Goal: Task Accomplishment & Management: Complete application form

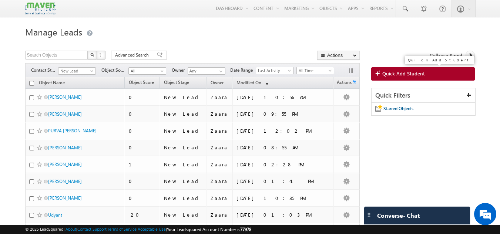
click at [432, 73] on link "Quick Add Student" at bounding box center [423, 73] width 104 height 13
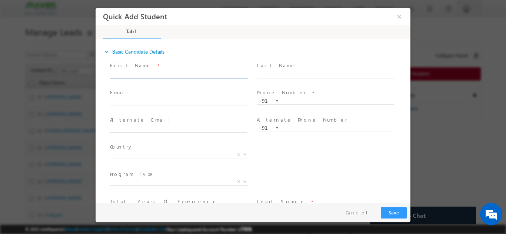
click at [147, 75] on input "text" at bounding box center [178, 74] width 137 height 7
paste input "Komal Madikar madikarkomal2000@gmail.com 9481733505"
type input "Komal Madikar madikarkomal2000@gmail.com 9481733505"
click at [157, 64] on span "First Name *" at bounding box center [178, 65] width 137 height 8
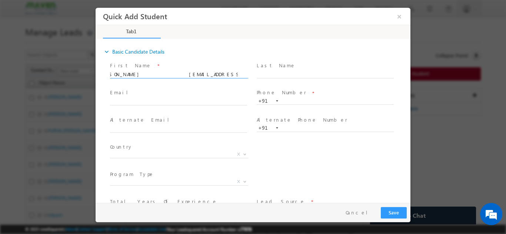
drag, startPoint x: 225, startPoint y: 73, endPoint x: 269, endPoint y: 80, distance: 44.2
click at [269, 80] on div "First Name * Komal Madikar madikarkomal2000@gmail.com 9481733505 Last Name *" at bounding box center [259, 73] width 302 height 27
paste input "Komal Madikar madikarkomal2000@gmail.com 9481733505"
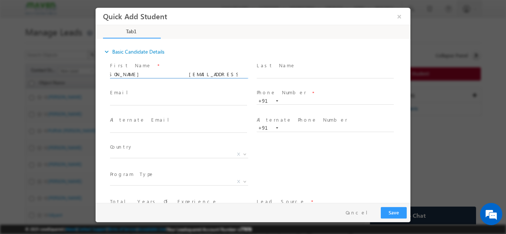
click at [215, 71] on input "Komal Madikar madikarkomal2000@gmail.com 9481733505" at bounding box center [178, 74] width 137 height 7
type input "Komal Madikar madikarkomal2000@gmail.com"
click at [314, 103] on input "text" at bounding box center [325, 100] width 137 height 7
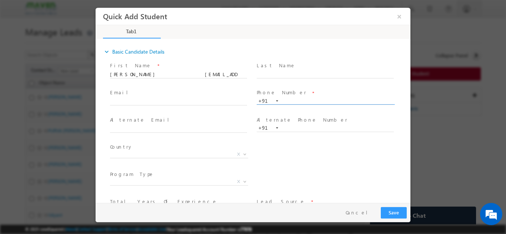
paste input "9481733505"
click at [290, 83] on span at bounding box center [325, 82] width 137 height 8
click at [289, 99] on input "9481733505" at bounding box center [325, 100] width 137 height 7
paste input "633177178"
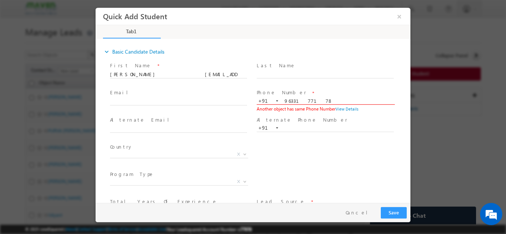
type input "9633177178"
click at [295, 91] on span "Phone Number *" at bounding box center [325, 93] width 137 height 8
click at [305, 91] on span "Phone Number *" at bounding box center [325, 93] width 137 height 8
click at [177, 71] on input "Komal Madikar madikarkomal2000@gmail.com" at bounding box center [178, 74] width 137 height 7
paste input "unal jain hahjah@gmail.com 7619433890"
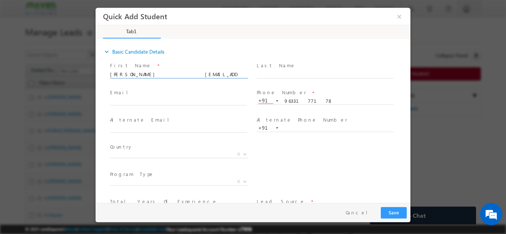
click at [140, 75] on input "Kunal jain hahjah@gmail.com 7619433890" at bounding box center [178, 74] width 137 height 7
click at [195, 76] on input "Kunal jain hahjah@gmail.com 7619433890" at bounding box center [178, 74] width 137 height 7
type input "Kunal jain hahjah@gmail.com"
click at [292, 98] on input "9633177178" at bounding box center [325, 100] width 137 height 7
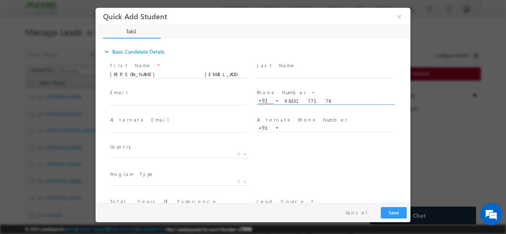
click at [292, 98] on input "9633177178" at bounding box center [325, 100] width 137 height 7
paste input "7619433890"
type input "7619433890"
click at [298, 92] on span "Phone Number *" at bounding box center [325, 93] width 137 height 8
drag, startPoint x: 138, startPoint y: 73, endPoint x: 184, endPoint y: 76, distance: 45.6
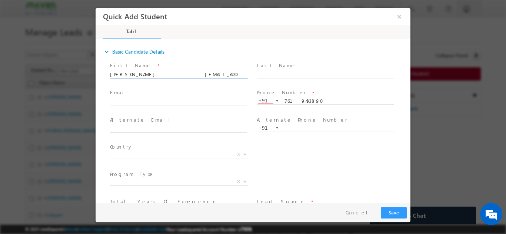
click at [184, 76] on input "Kunal jain hahjah@gmail.com" at bounding box center [178, 74] width 137 height 7
type input "[PERSON_NAME]"
click at [171, 98] on input "text" at bounding box center [178, 101] width 137 height 7
paste input "hahjah@gmail.com"
type input "hahjah@gmail.com"
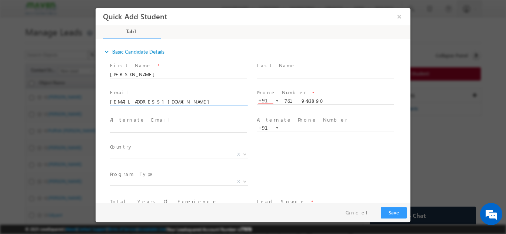
click at [175, 85] on span at bounding box center [178, 82] width 137 height 8
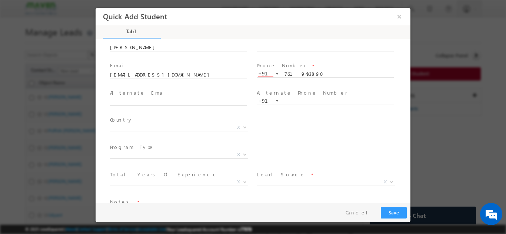
scroll to position [37, 0]
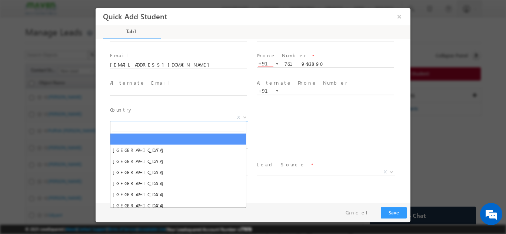
click at [159, 117] on span "X" at bounding box center [179, 117] width 138 height 7
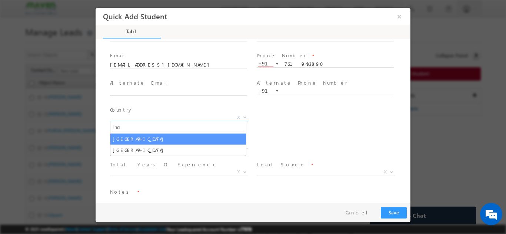
type input "ind"
select select "[GEOGRAPHIC_DATA]"
select select
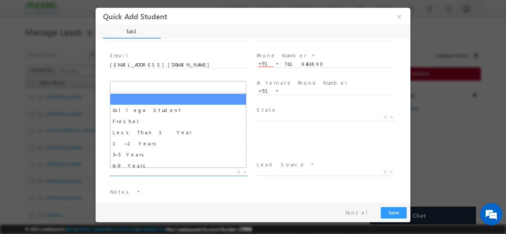
click at [149, 171] on span "X" at bounding box center [179, 171] width 138 height 7
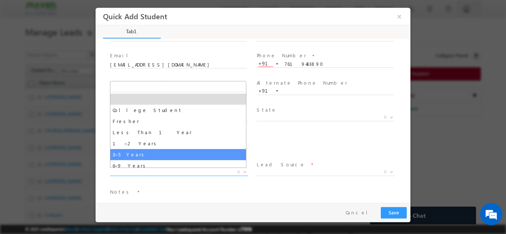
select select "3–5 Years"
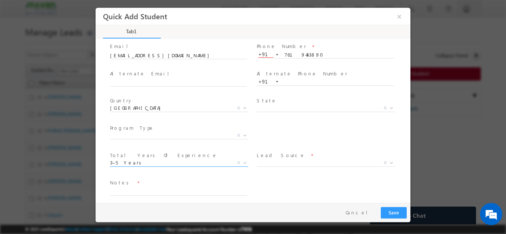
scroll to position [51, 0]
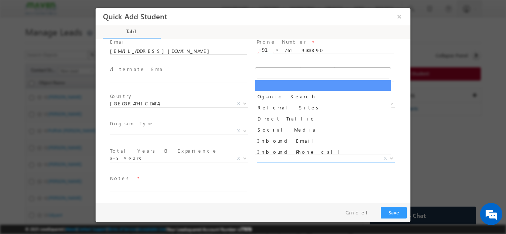
click at [279, 160] on span "X" at bounding box center [326, 158] width 138 height 7
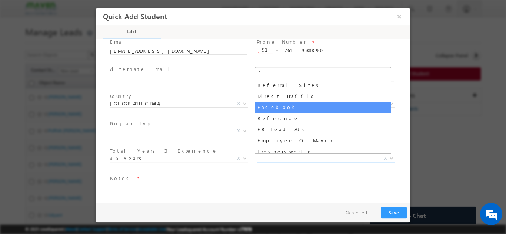
type input "f"
select select "Facebook"
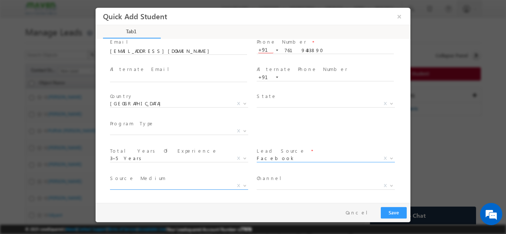
scroll to position [78, 0]
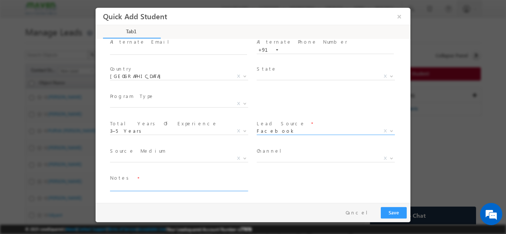
click at [152, 184] on textarea at bounding box center [178, 187] width 137 height 9
type textarea "Lead Added from Sheet"
click at [389, 214] on button "Save" at bounding box center [394, 212] width 26 height 11
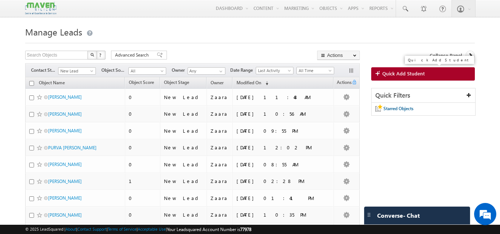
click at [422, 76] on span "Quick Add Student" at bounding box center [403, 73] width 43 height 7
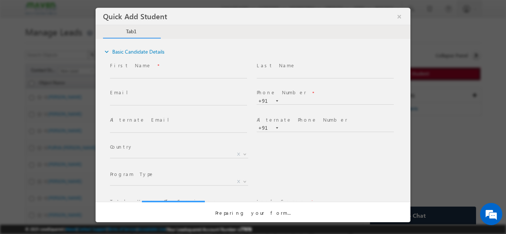
scroll to position [0, 0]
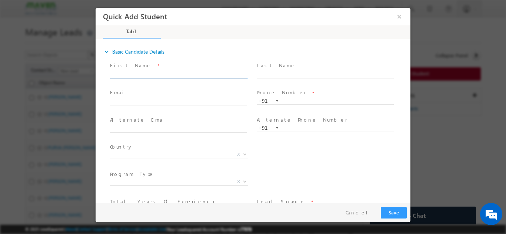
click at [154, 74] on input "text" at bounding box center [178, 74] width 137 height 7
drag, startPoint x: 142, startPoint y: 75, endPoint x: 199, endPoint y: 73, distance: 57.0
click at [199, 73] on input "Yugandhar yugandhar435@gmail.com 9966693397" at bounding box center [178, 74] width 137 height 7
type input "Yugandhar 9966693397"
click at [168, 107] on span at bounding box center [178, 109] width 137 height 8
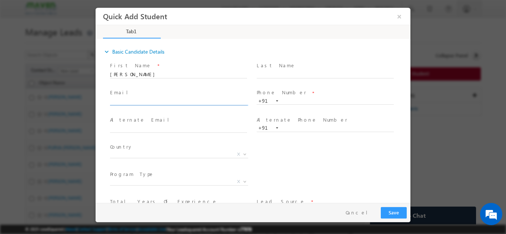
click at [168, 100] on input "text" at bounding box center [178, 101] width 137 height 7
paste input "yugandhar435@gmail.com"
type input "yugandhar435@gmail.com"
click at [177, 71] on input "Yugandhar 9966693397" at bounding box center [178, 74] width 137 height 7
click at [160, 71] on input "Yugandhar 9966693397" at bounding box center [178, 74] width 137 height 7
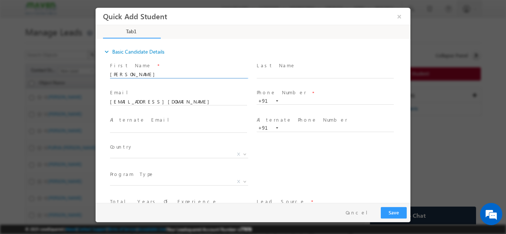
click at [160, 71] on input "Yugandhar 9966693397" at bounding box center [178, 74] width 137 height 7
type input "Yugandhar"
click at [305, 100] on input "text" at bounding box center [325, 100] width 137 height 7
paste input "9966693397"
type input "9966693397"
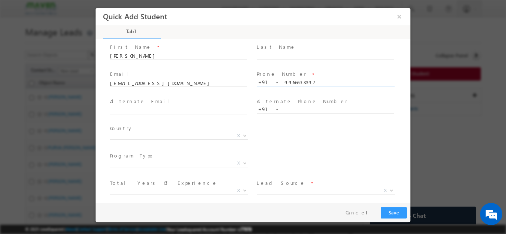
scroll to position [51, 0]
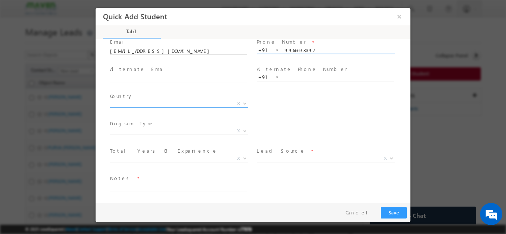
click at [144, 104] on span "X" at bounding box center [179, 103] width 138 height 7
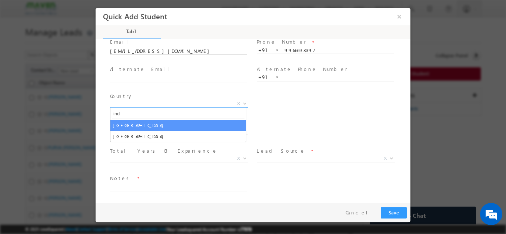
type input "ind"
select select "[GEOGRAPHIC_DATA]"
select select
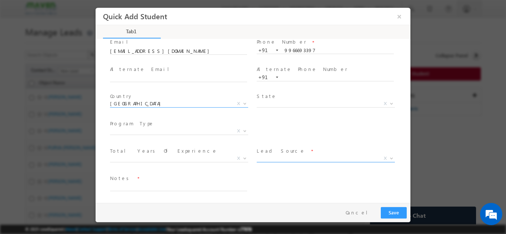
click at [275, 160] on span "X" at bounding box center [326, 158] width 138 height 7
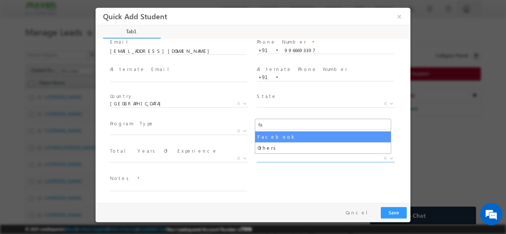
type input "fa"
select select "Facebook"
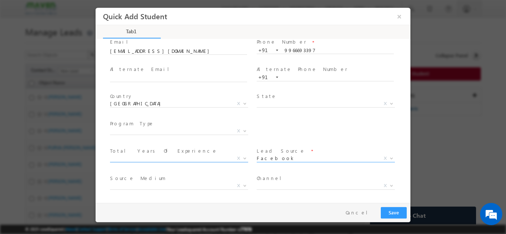
click at [191, 158] on span "X" at bounding box center [179, 158] width 138 height 7
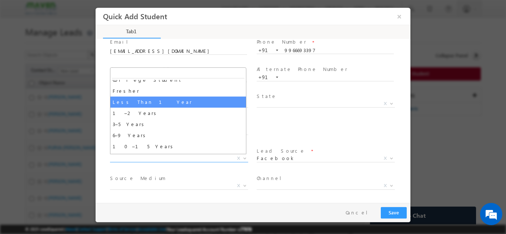
scroll to position [26, 0]
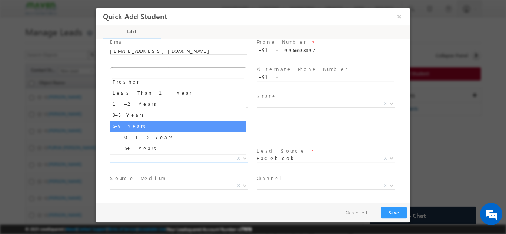
select select "6–9 Years"
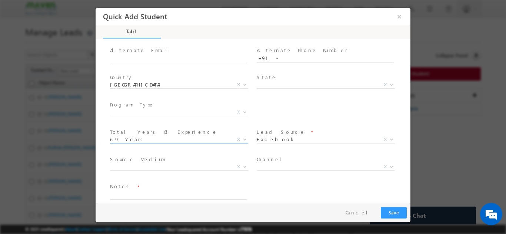
scroll to position [78, 0]
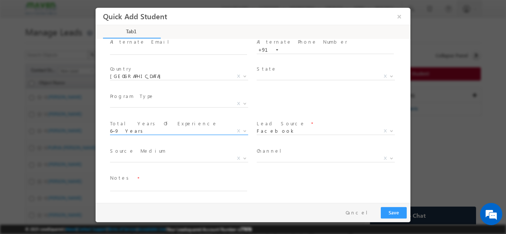
click at [158, 131] on span "6–9 Years" at bounding box center [170, 130] width 120 height 7
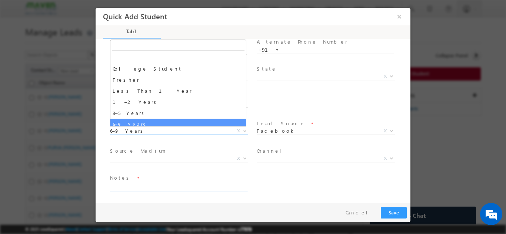
click at [162, 188] on textarea at bounding box center [178, 187] width 137 height 9
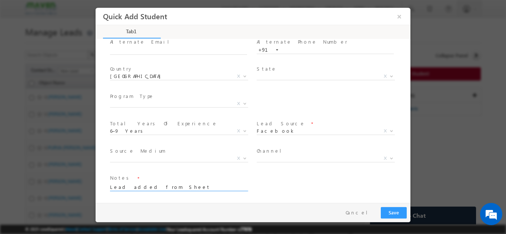
type textarea "Lead added from Sheet"
click at [393, 214] on button "Save" at bounding box center [394, 212] width 26 height 11
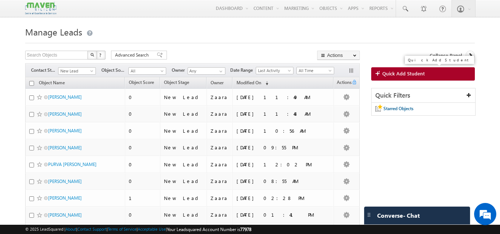
click at [441, 78] on link "Quick Add Student" at bounding box center [423, 73] width 104 height 13
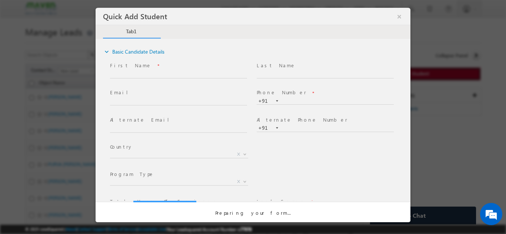
scroll to position [0, 0]
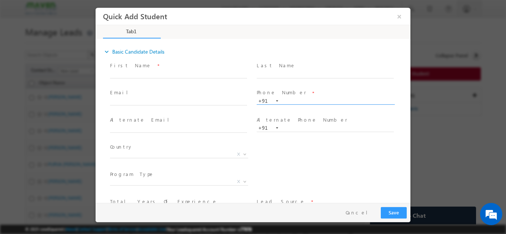
click at [289, 104] on span at bounding box center [326, 104] width 138 height 0
click at [292, 101] on input "text" at bounding box center [325, 100] width 137 height 7
paste input "9481733505"
click at [298, 91] on span "Phone Number *" at bounding box center [325, 93] width 137 height 8
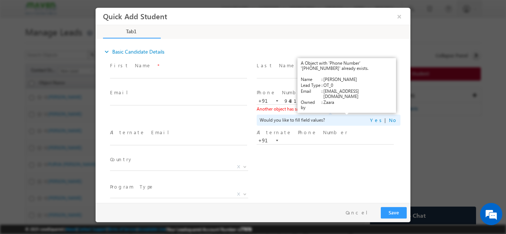
drag, startPoint x: 337, startPoint y: 108, endPoint x: 343, endPoint y: 107, distance: 5.7
click at [343, 107] on link "View Details" at bounding box center [346, 108] width 23 height 5
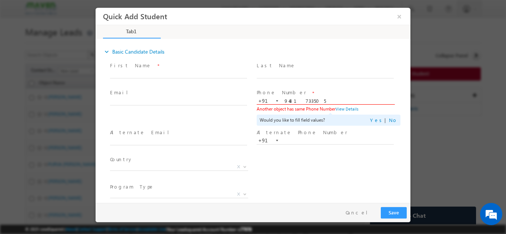
click at [294, 103] on input "9481733505" at bounding box center [325, 100] width 137 height 7
paste input "7624801099"
type input "7624801099"
click at [305, 86] on div "Last Name *" at bounding box center [328, 73] width 147 height 27
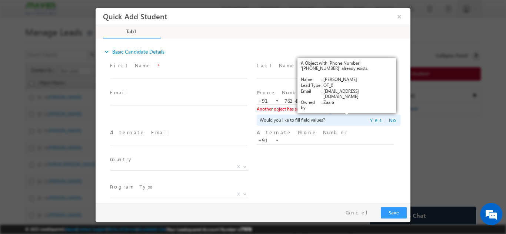
click at [342, 109] on link "View Details" at bounding box center [346, 108] width 23 height 5
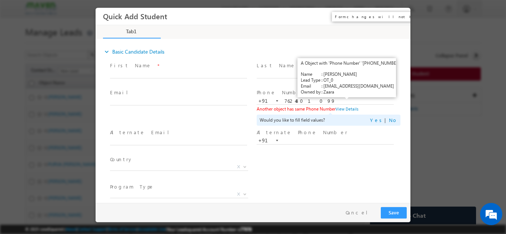
click at [396, 16] on button "×" at bounding box center [399, 16] width 13 height 14
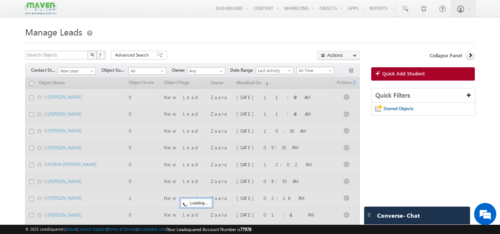
click at [430, 75] on link "Quick Add Student" at bounding box center [423, 73] width 104 height 13
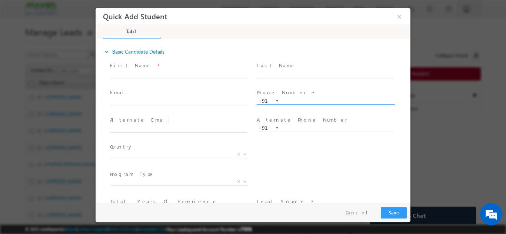
click at [303, 99] on input "text" at bounding box center [325, 100] width 137 height 7
click at [272, 90] on label "Phone Number" at bounding box center [282, 92] width 50 height 7
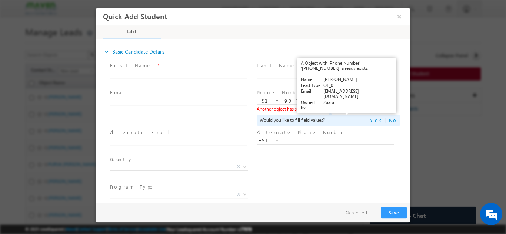
drag, startPoint x: 335, startPoint y: 106, endPoint x: 341, endPoint y: 108, distance: 5.9
click at [341, 108] on link "View Details" at bounding box center [346, 108] width 23 height 5
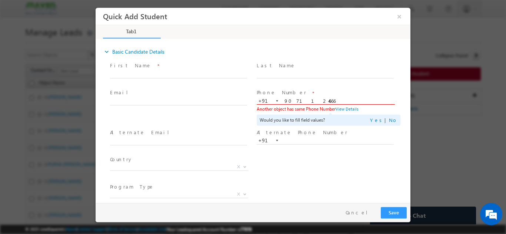
click at [298, 102] on input "9071124666" at bounding box center [325, 100] width 137 height 7
paste input "89046 30983"
click at [317, 93] on span "Phone Number *" at bounding box center [325, 93] width 137 height 8
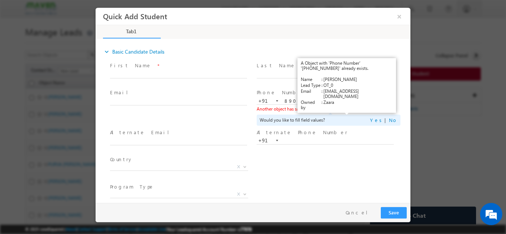
click at [349, 108] on link "View Details" at bounding box center [346, 108] width 23 height 5
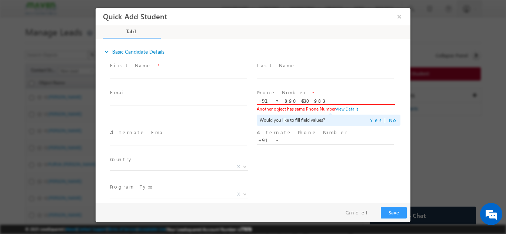
click at [301, 101] on input "8904630983" at bounding box center [325, 100] width 137 height 7
paste input "text"
type input "8904630983"
click at [319, 89] on span "Phone Number *" at bounding box center [325, 93] width 137 height 8
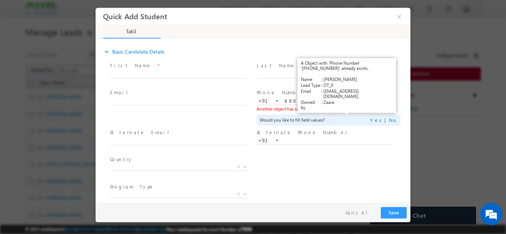
click at [342, 107] on link "View Details" at bounding box center [346, 108] width 23 height 5
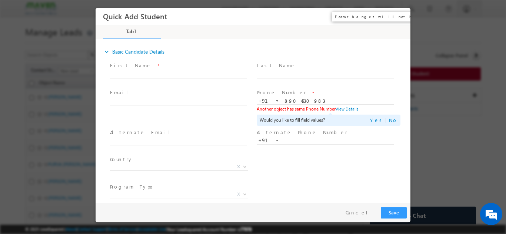
click at [398, 16] on button "×" at bounding box center [399, 16] width 13 height 14
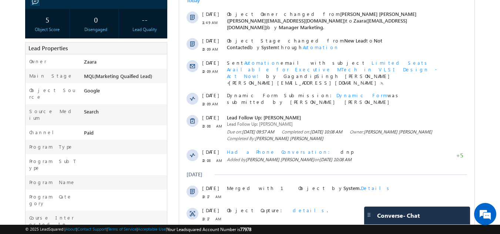
scroll to position [257, 0]
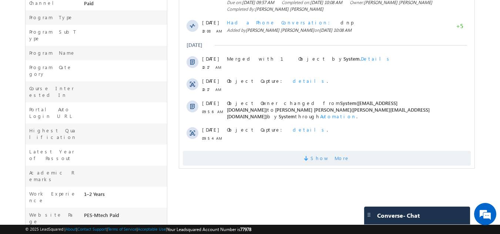
click at [338, 151] on span "Show More" at bounding box center [330, 158] width 39 height 15
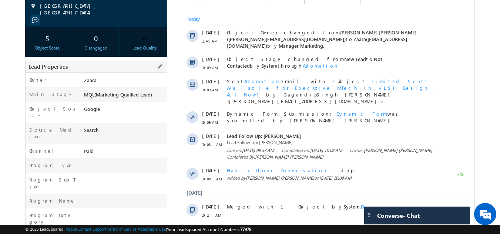
scroll to position [0, 0]
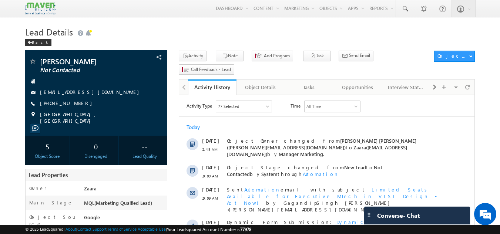
click at [177, 43] on div "Back" at bounding box center [250, 41] width 450 height 5
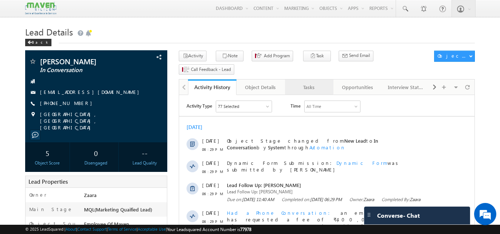
click at [319, 83] on div "Tasks" at bounding box center [309, 87] width 36 height 9
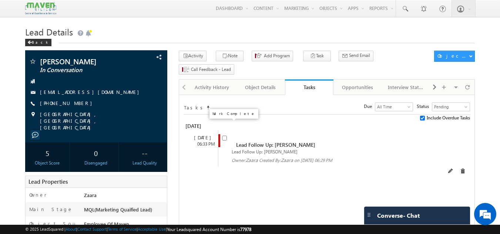
click at [223, 136] on input "checkbox" at bounding box center [224, 138] width 5 height 5
checkbox input "false"
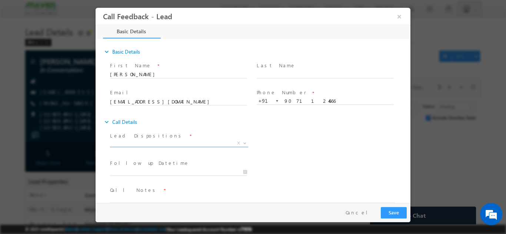
click at [149, 143] on span "X" at bounding box center [179, 143] width 138 height 7
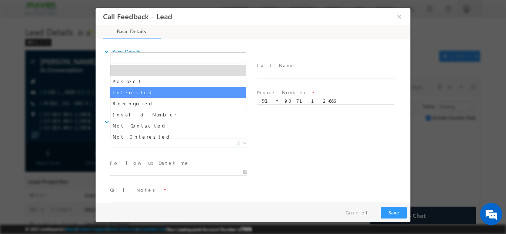
select select "Interested"
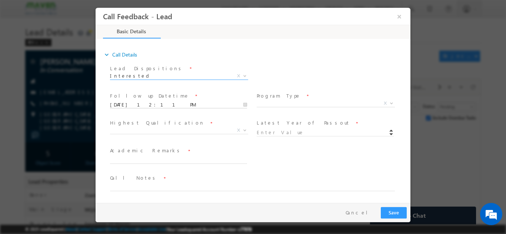
click at [128, 102] on input "15/09/2025 12:11 PM" at bounding box center [178, 104] width 137 height 7
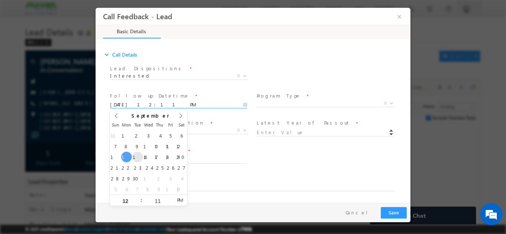
type input "16/09/2025 12:11 PM"
click at [270, 101] on span "X" at bounding box center [326, 103] width 138 height 7
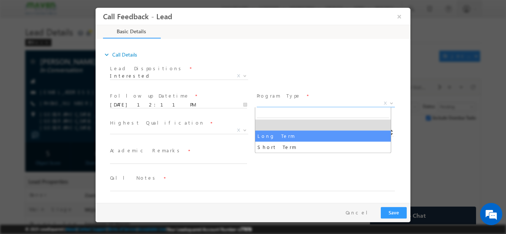
select select "Long Term"
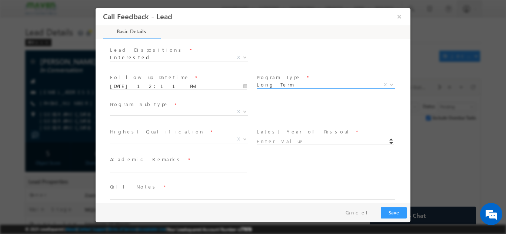
scroll to position [94, 0]
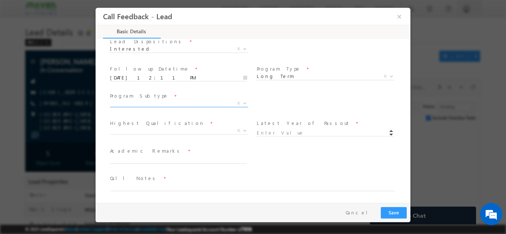
click at [154, 107] on span "X" at bounding box center [179, 104] width 138 height 7
click at [158, 102] on span "X" at bounding box center [179, 103] width 138 height 7
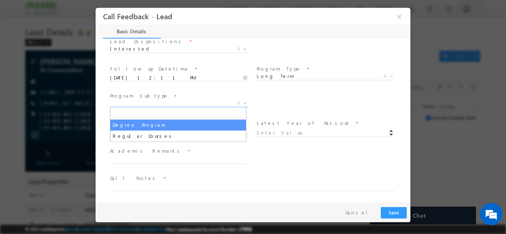
select select "Degree Program"
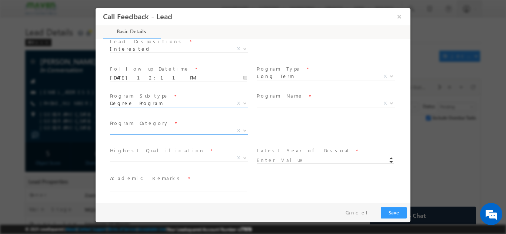
scroll to position [122, 0]
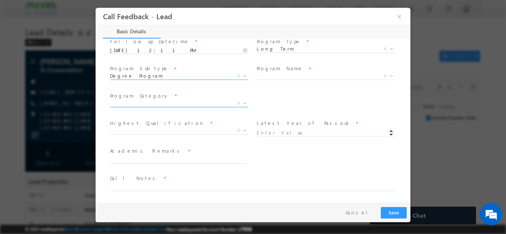
click at [139, 102] on span "X" at bounding box center [179, 103] width 138 height 7
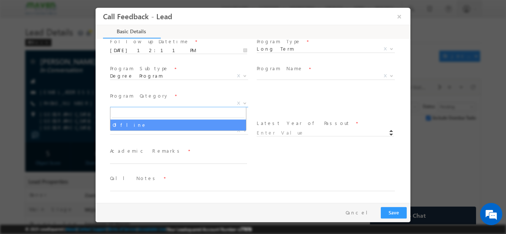
select select "Offline"
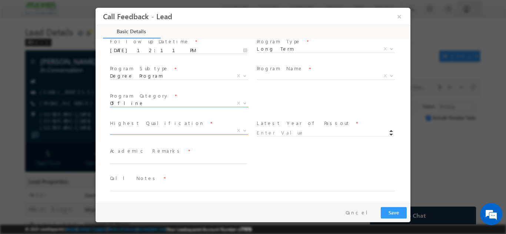
click at [148, 131] on span "X" at bounding box center [179, 130] width 138 height 7
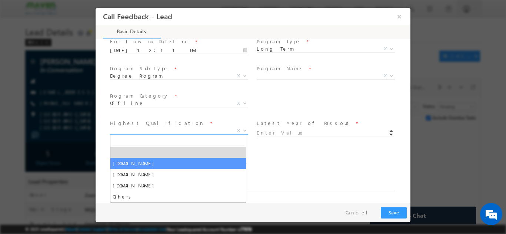
select select "[DOMAIN_NAME]"
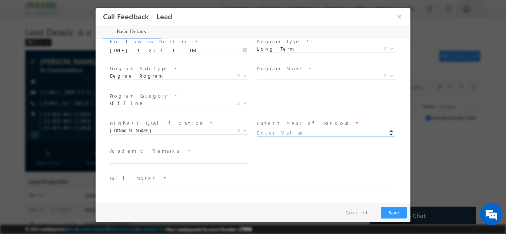
click at [269, 133] on input at bounding box center [325, 132] width 137 height 7
type input "2022"
click at [295, 145] on div "Course Interested In * Executive M.Tech in VLSI Design Advanced VLSI Design & V…" at bounding box center [259, 158] width 302 height 27
click at [163, 161] on textarea at bounding box center [178, 159] width 137 height 9
click at [282, 76] on span "X" at bounding box center [326, 75] width 138 height 7
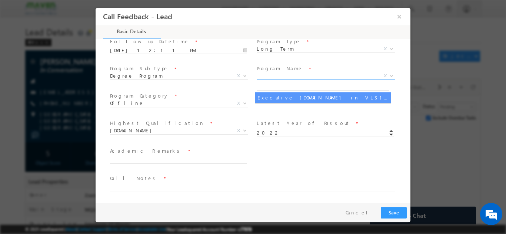
select select "Executive [DOMAIN_NAME] in VLSI Design"
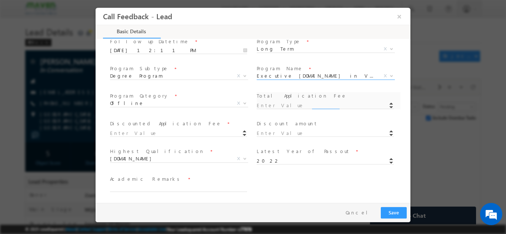
type input "1180"
click at [148, 133] on input at bounding box center [178, 133] width 137 height 7
type input "1180.00"
type input "0"
click at [239, 113] on span at bounding box center [178, 112] width 137 height 8
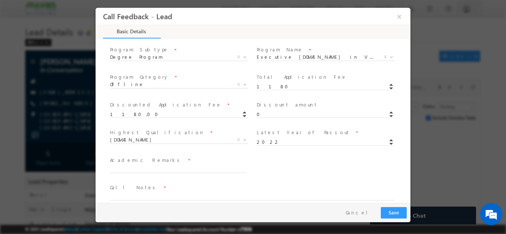
scroll to position [150, 0]
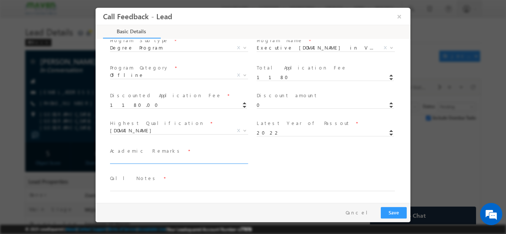
click at [176, 160] on textarea at bounding box center [178, 159] width 137 height 9
type textarea "He will fill the application today"
click at [174, 184] on textarea at bounding box center [252, 187] width 285 height 9
type textarea "I"
type textarea "h"
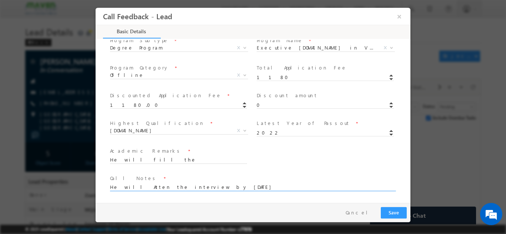
type textarea "He will Atten the interview by 16th Sep"
click at [400, 211] on button "Save" at bounding box center [394, 212] width 26 height 11
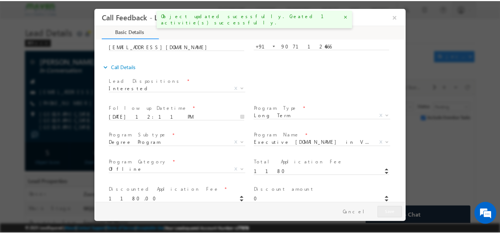
scroll to position [39, 0]
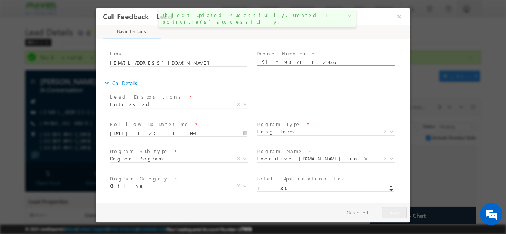
click at [295, 58] on input "9071124666" at bounding box center [325, 61] width 137 height 7
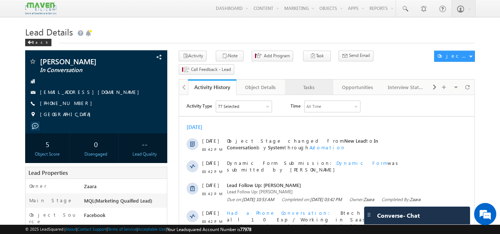
click at [315, 83] on div "Tasks" at bounding box center [309, 87] width 36 height 9
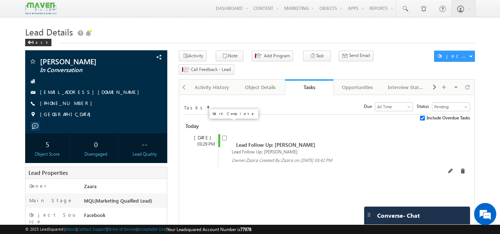
click at [222, 136] on input "checkbox" at bounding box center [224, 138] width 5 height 5
checkbox input "false"
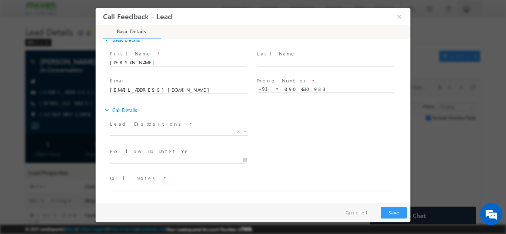
click at [155, 131] on span "X" at bounding box center [179, 131] width 138 height 7
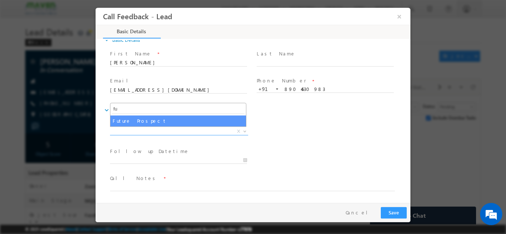
type input "fu"
click at [170, 126] on span "fu Future Prospect" at bounding box center [178, 115] width 136 height 24
select select "Future Prospect"
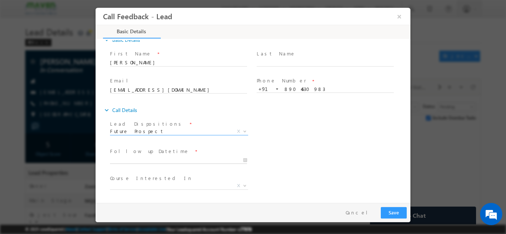
type input "15/09/2025 12:15 PM"
click at [150, 162] on input "15/09/2025 12:15 PM" at bounding box center [178, 160] width 137 height 7
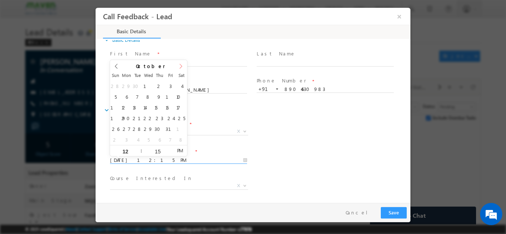
click at [185, 69] on span at bounding box center [180, 69] width 13 height 18
type input "2026"
click at [185, 69] on span at bounding box center [180, 69] width 13 height 18
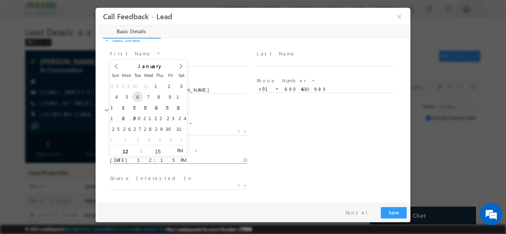
type input "06/01/2026 12:15 PM"
click at [301, 143] on div "Lead Dispositions * Prospect Interested Re-enquired Invalid Number Not Contacte…" at bounding box center [259, 131] width 302 height 27
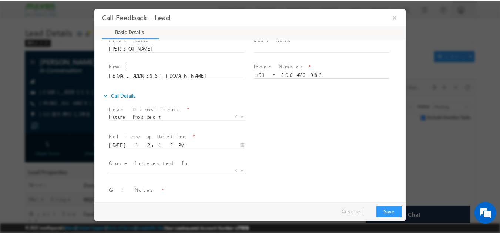
scroll to position [39, 0]
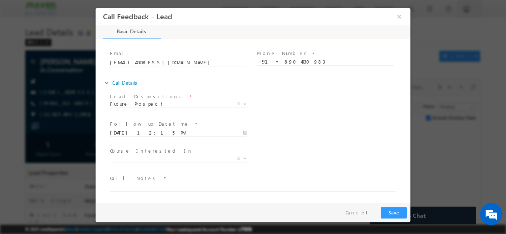
click at [151, 187] on textarea at bounding box center [252, 187] width 285 height 9
type textarea "She will plan only by next year"
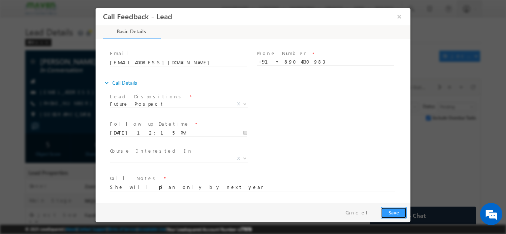
click at [389, 209] on button "Save" at bounding box center [394, 212] width 26 height 11
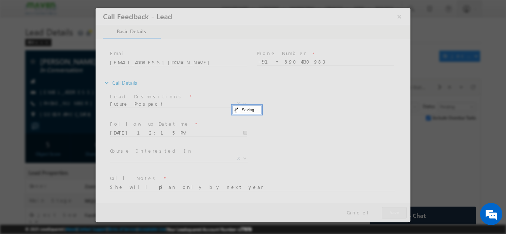
click at [290, 62] on div at bounding box center [253, 114] width 315 height 215
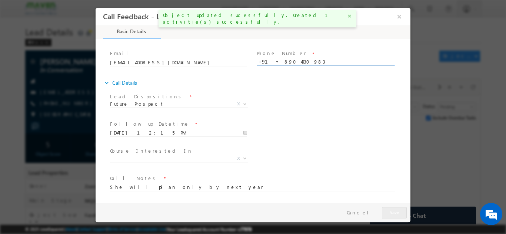
click at [293, 60] on input "8904630983" at bounding box center [325, 61] width 137 height 7
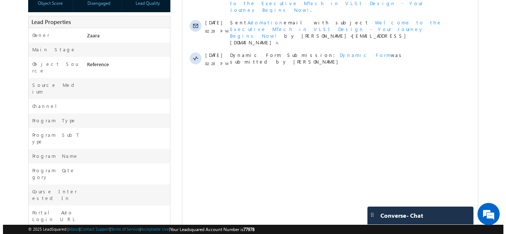
scroll to position [34, 0]
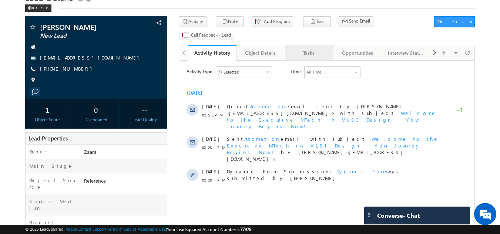
click at [312, 46] on link "Tasks" at bounding box center [309, 53] width 48 height 16
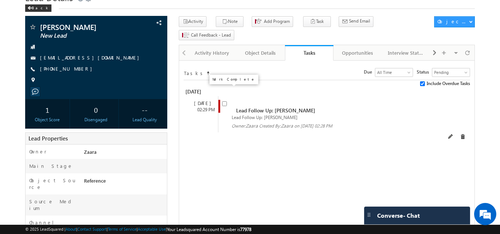
click at [224, 101] on input "checkbox" at bounding box center [224, 103] width 5 height 5
checkbox input "false"
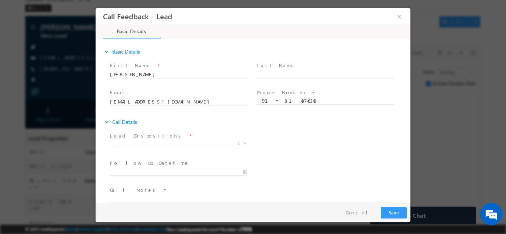
scroll to position [0, 0]
click at [128, 143] on span "X" at bounding box center [179, 143] width 138 height 7
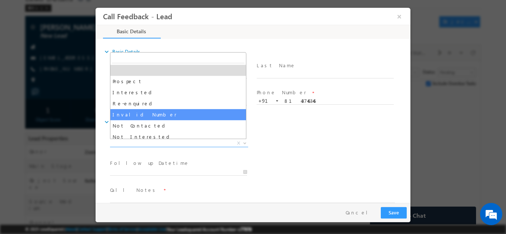
scroll to position [37, 0]
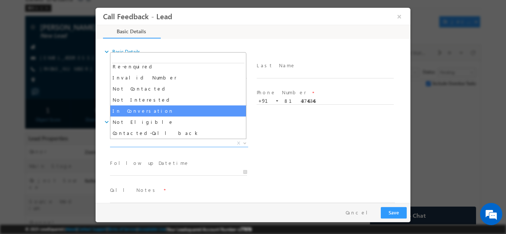
select select "In Conversation"
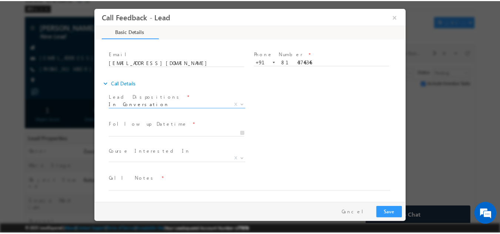
scroll to position [39, 0]
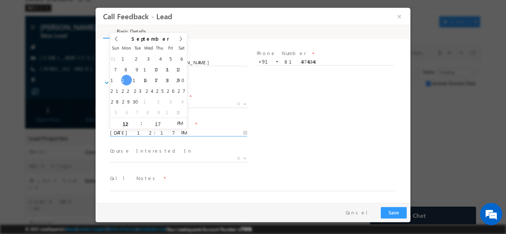
click at [146, 132] on input "15/09/2025 12:17 PM" at bounding box center [178, 132] width 137 height 7
type input "17/09/2025 12:17 PM"
click at [206, 148] on span "Course Interested In *" at bounding box center [178, 151] width 137 height 8
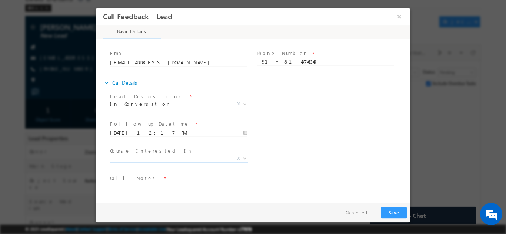
click at [198, 159] on span "X" at bounding box center [179, 158] width 138 height 7
click at [314, 120] on div "Follow up Datetime * 17/09/2025 12:17 PM Program Type * Long Term Short Term X" at bounding box center [259, 131] width 302 height 27
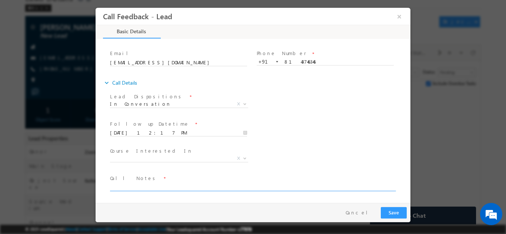
click at [136, 190] on textarea at bounding box center [252, 187] width 285 height 9
type textarea "She is looking for IIT Roorkee given her all the program details and she will g…"
click at [399, 211] on button "Save" at bounding box center [394, 212] width 26 height 11
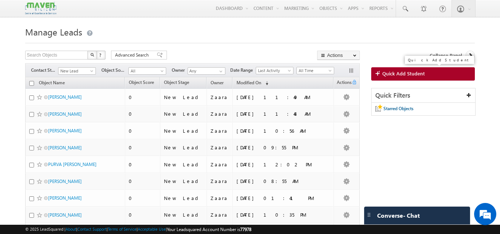
click at [454, 72] on link "Quick Add Student" at bounding box center [423, 73] width 104 height 13
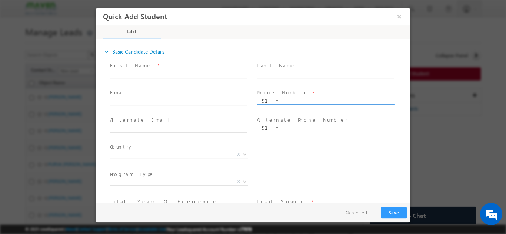
click at [339, 100] on input "text" at bounding box center [325, 100] width 137 height 7
paste input "94903 24633"
type input "9490324633"
click at [340, 89] on span "Phone Number *" at bounding box center [325, 93] width 137 height 8
click at [131, 71] on input "text" at bounding box center [178, 74] width 137 height 7
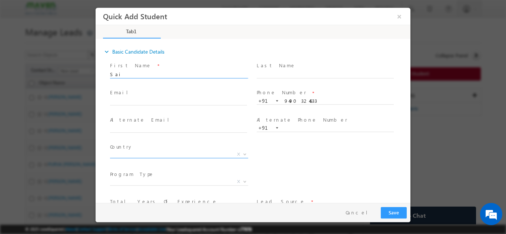
type input "Sai"
click at [142, 153] on span "X" at bounding box center [179, 154] width 138 height 7
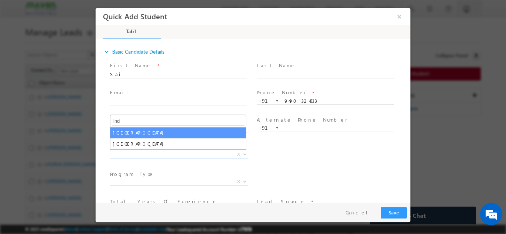
type input "ind"
select select "[GEOGRAPHIC_DATA]"
select select
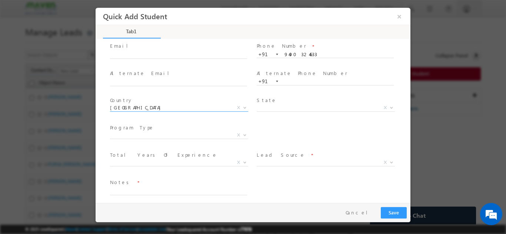
scroll to position [51, 0]
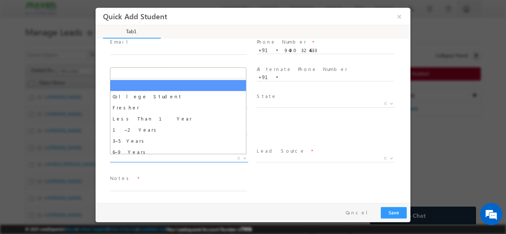
click at [154, 158] on span "X" at bounding box center [179, 158] width 138 height 7
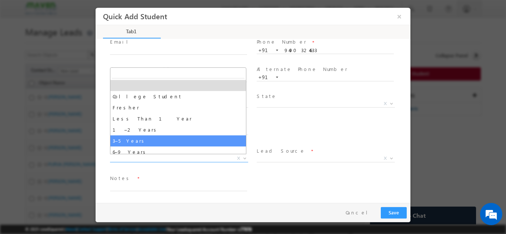
select select "3–5 Years"
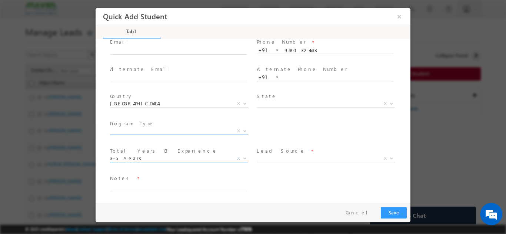
click at [157, 132] on span "X" at bounding box center [179, 130] width 138 height 7
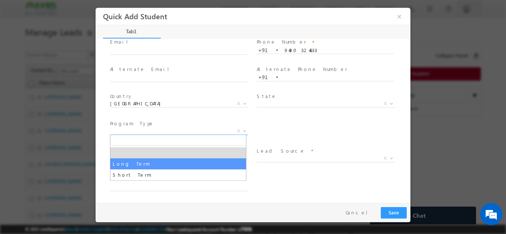
select select "Long Term"
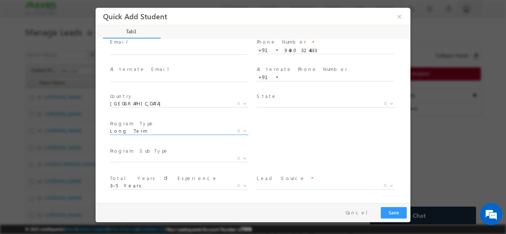
scroll to position [78, 0]
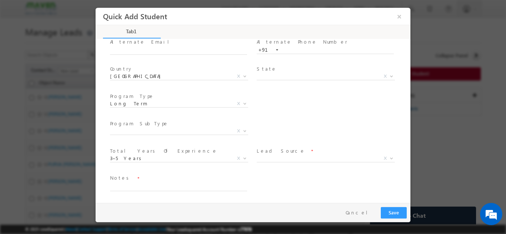
click at [285, 153] on span "Lead Source *" at bounding box center [325, 151] width 137 height 8
click at [285, 157] on span "X" at bounding box center [326, 158] width 138 height 7
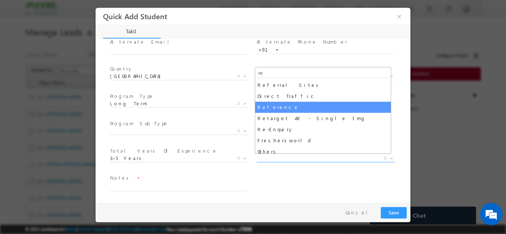
type input "re"
select select "Reference"
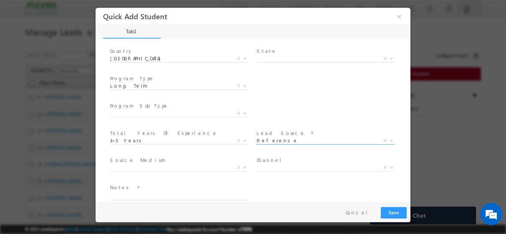
scroll to position [105, 0]
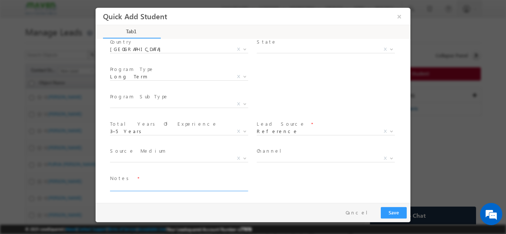
click at [157, 187] on textarea at bounding box center [178, 187] width 137 height 9
paste textarea "G Rahul Malik gopalamrahulmalik@gmail.com 8897888543"
drag, startPoint x: 142, startPoint y: 186, endPoint x: 155, endPoint y: 191, distance: 13.8
click at [155, 191] on textarea "G Rahul Malik gopalamrahulmalik@gmail.com 8897888543" at bounding box center [178, 190] width 137 height 14
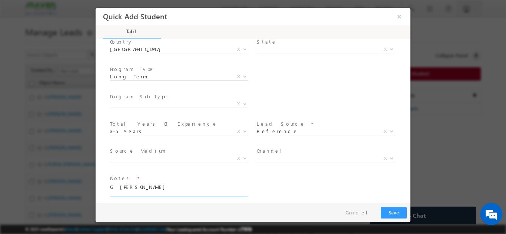
scroll to position [0, 0]
click at [142, 187] on textarea "G Rahul Malik he has referred" at bounding box center [178, 187] width 137 height 9
paste textarea "G Rahul Malik gopalamrahulmalik@gmail.com 8897888543"
click at [182, 193] on textarea "G Rahul Malik G Rahul Malik gopalamrahulmalik@gmail.com 8897888543)he has refer…" at bounding box center [178, 193] width 137 height 21
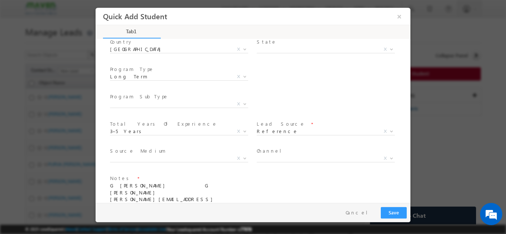
scroll to position [117, 0]
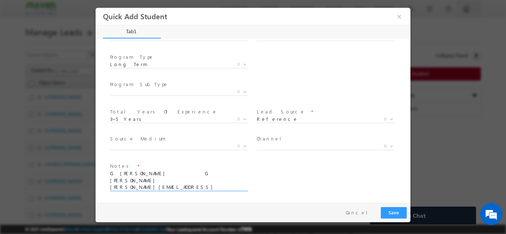
drag, startPoint x: 178, startPoint y: 193, endPoint x: 107, endPoint y: 183, distance: 72.3
click at [107, 183] on div "First Name * Sai Last Name * Email * *" at bounding box center [256, 72] width 307 height 258
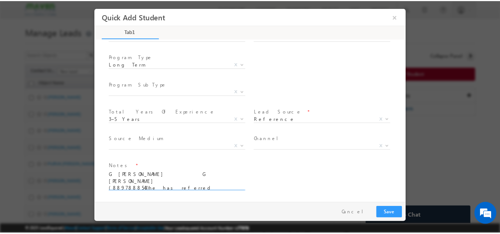
scroll to position [110, 0]
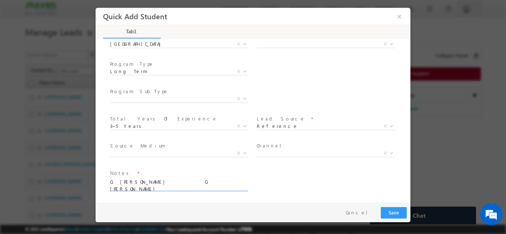
type textarea "G Rahul Malik G Rahul Malik (8897888543)he has referred"
click at [397, 215] on button "Save" at bounding box center [394, 212] width 26 height 11
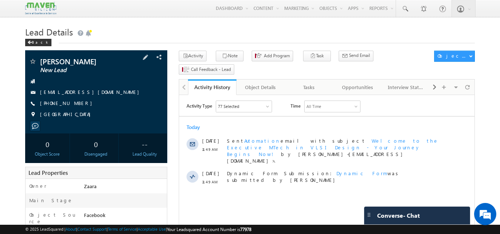
click at [85, 91] on link "[EMAIL_ADDRESS][DOMAIN_NAME]" at bounding box center [91, 92] width 103 height 6
click at [314, 83] on div "Tasks" at bounding box center [309, 87] width 36 height 9
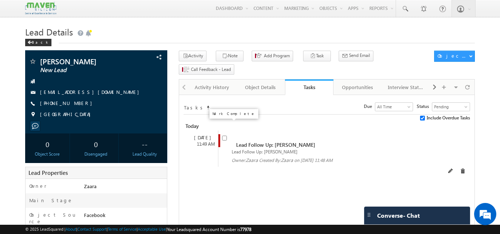
click at [226, 136] on input "checkbox" at bounding box center [224, 138] width 5 height 5
checkbox input "false"
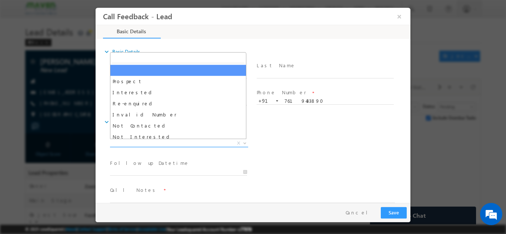
click at [177, 141] on span "X" at bounding box center [179, 143] width 138 height 7
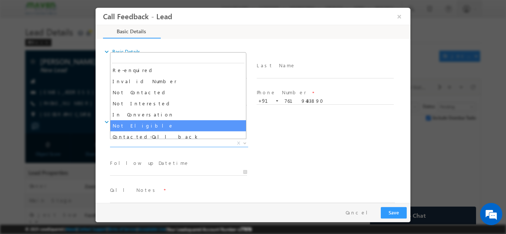
scroll to position [34, 0]
select select "Not Eligible"
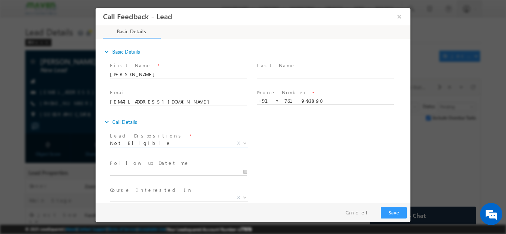
type input "[DATE] 12:27 PM"
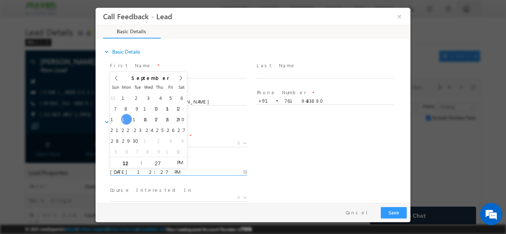
drag, startPoint x: 151, startPoint y: 169, endPoint x: 250, endPoint y: 136, distance: 104.7
click at [250, 136] on div "Lead Dispositions * Prospect Interested Re-enquired Invalid Number Not Contacte…" at bounding box center [256, 184] width 307 height 109
click at [254, 137] on div "Lead Dispositions * Prospect Interested Re-enquired Invalid Number Not Contacte…" at bounding box center [259, 143] width 302 height 27
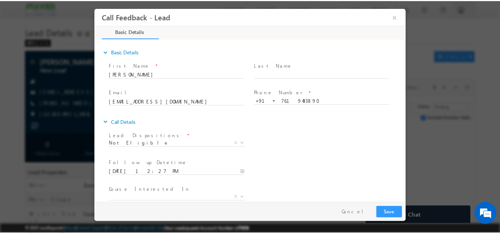
scroll to position [39, 0]
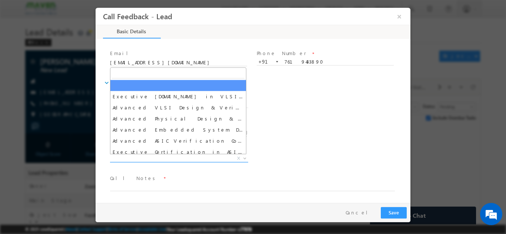
click at [186, 160] on span "X" at bounding box center [179, 158] width 138 height 7
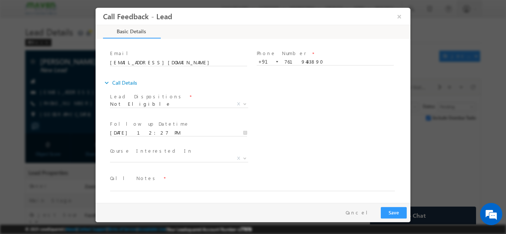
click at [310, 138] on div "Follow up Datetime * [DATE] 12:27 PM Program Type * Long Term Short Term X" at bounding box center [259, 131] width 302 height 27
click at [184, 188] on textarea at bounding box center [252, 187] width 285 height 9
paste textarea "Lead Added in LSQ / Received the call and said its wrong number"
type textarea "Lead Added in LSQ / Received the call and said its wrong number"
click at [394, 217] on button "Save" at bounding box center [394, 212] width 26 height 11
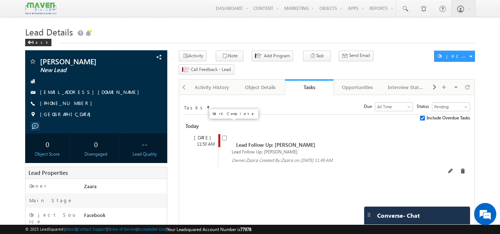
click at [225, 136] on input "checkbox" at bounding box center [224, 138] width 5 height 5
checkbox input "false"
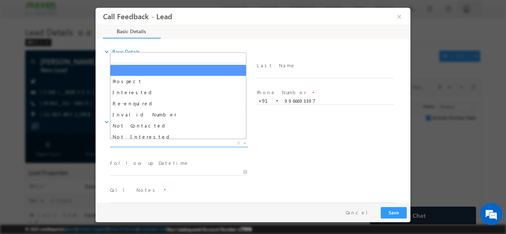
click at [146, 143] on span "X" at bounding box center [179, 143] width 138 height 7
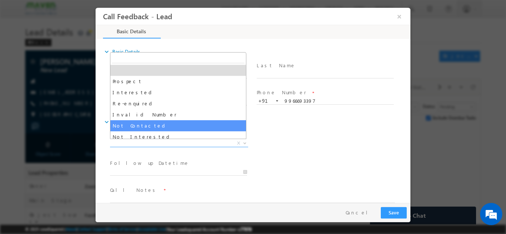
select select "Not Contacted"
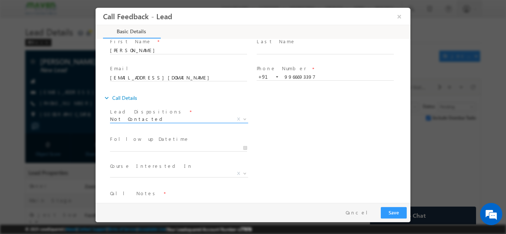
scroll to position [39, 0]
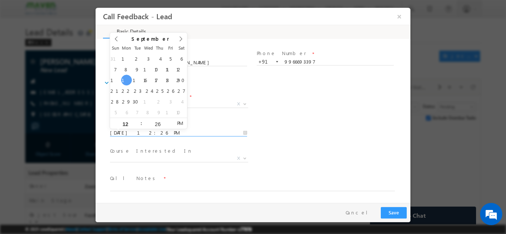
click at [137, 132] on input "[DATE] 12:26 PM" at bounding box center [178, 132] width 137 height 7
type input "[DATE] 12:26 PM"
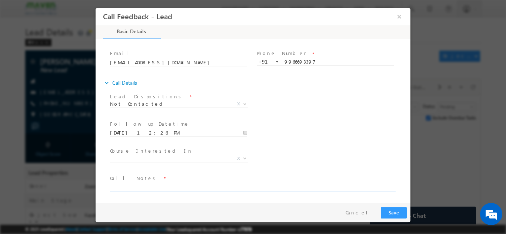
click at [160, 190] on textarea at bounding box center [252, 187] width 285 height 9
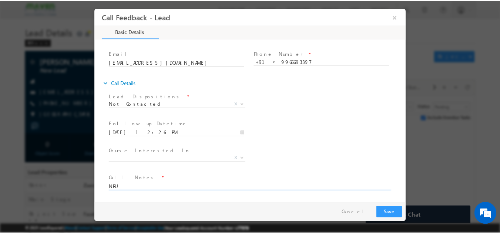
scroll to position [0, 0]
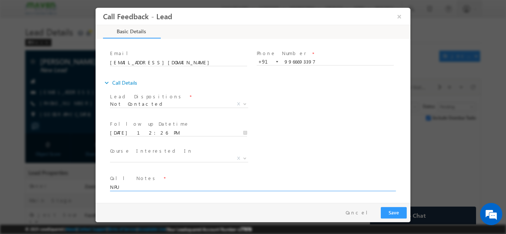
type textarea "NPU"
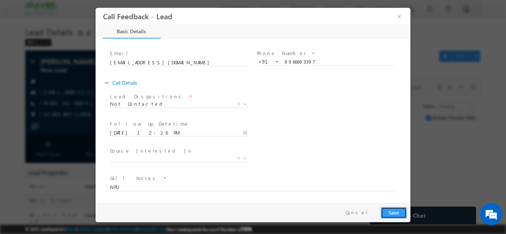
click at [390, 213] on button "Save" at bounding box center [394, 212] width 26 height 11
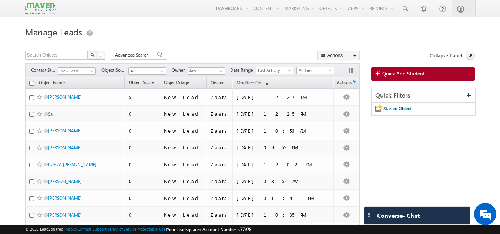
click at [177, 53] on div "Search Objects X ? 11 results found Advanced Search Advanced Search Advanced se…" at bounding box center [192, 56] width 335 height 11
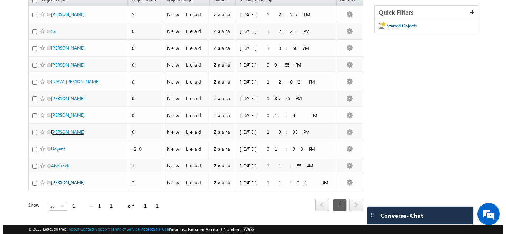
scroll to position [66, 0]
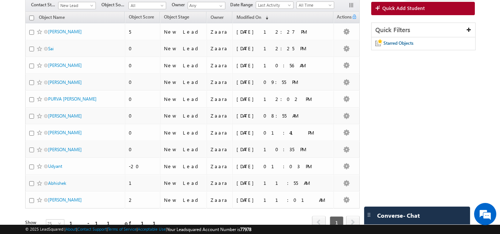
click at [404, 13] on link "Quick Add Student" at bounding box center [423, 8] width 104 height 13
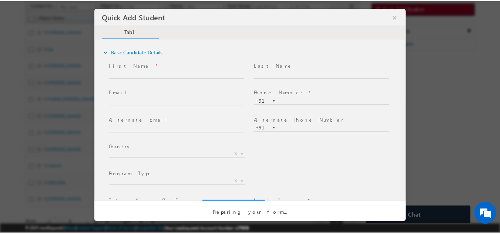
scroll to position [0, 0]
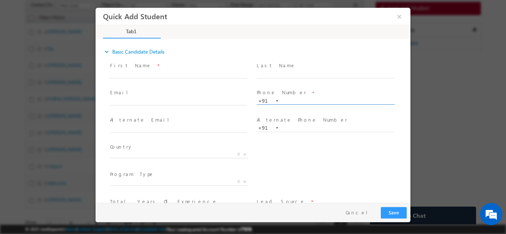
paste input "90711 24666"
type input "9071124666"
click at [304, 85] on span at bounding box center [325, 82] width 137 height 8
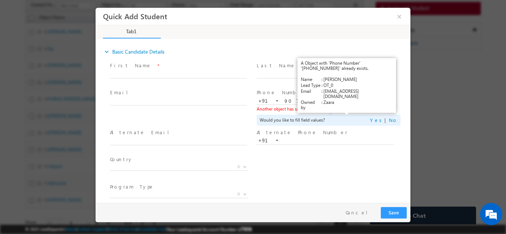
click at [341, 108] on link "View Details" at bounding box center [346, 108] width 23 height 5
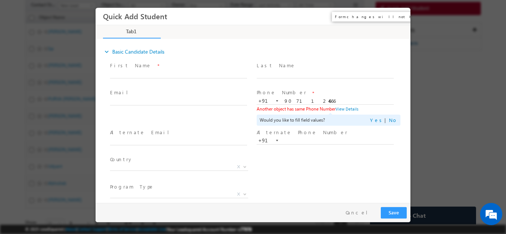
click at [397, 14] on button "×" at bounding box center [399, 16] width 13 height 14
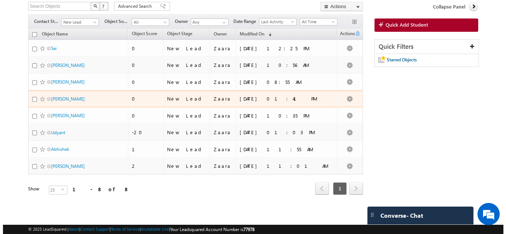
scroll to position [12, 0]
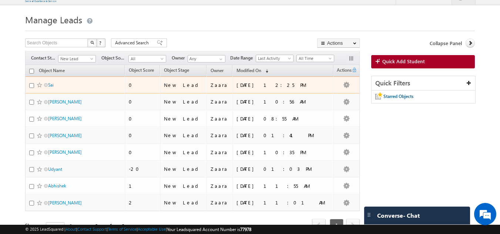
drag, startPoint x: 42, startPoint y: 84, endPoint x: 24, endPoint y: 79, distance: 18.5
click at [6, 77] on body "Menu Zaara lsq2@ maven -sili con.c om" at bounding box center [250, 120] width 500 height 265
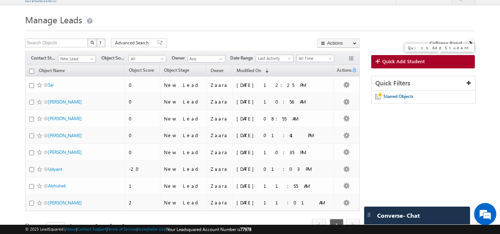
click at [428, 64] on link "Quick Add Student" at bounding box center [423, 61] width 104 height 13
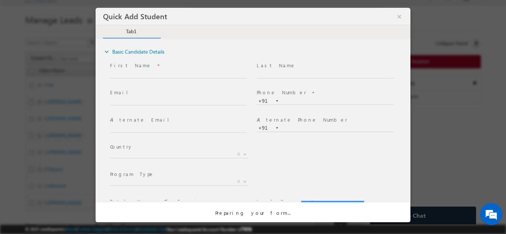
scroll to position [0, 0]
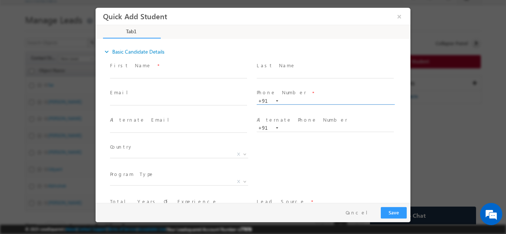
click at [333, 98] on input "text" at bounding box center [325, 100] width 137 height 7
paste input "+91-9071124666"
click at [294, 101] on input "+91-9071124666" at bounding box center [325, 100] width 137 height 7
type input "9071124666"
click at [285, 78] on span at bounding box center [325, 82] width 137 height 8
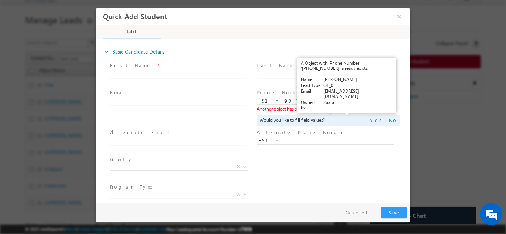
click at [337, 109] on link "View Details" at bounding box center [346, 108] width 23 height 5
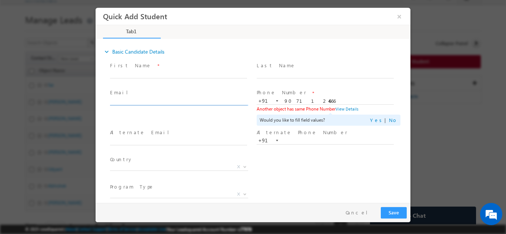
click at [159, 103] on input "text" at bounding box center [178, 101] width 137 height 7
type input "l"
click at [398, 15] on button "×" at bounding box center [399, 16] width 13 height 14
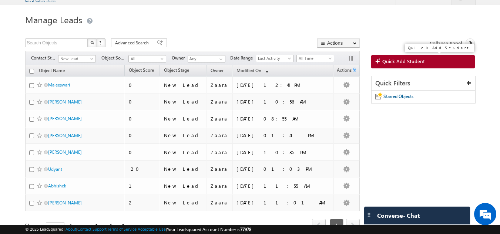
click at [413, 62] on span "Quick Add Student" at bounding box center [403, 61] width 43 height 7
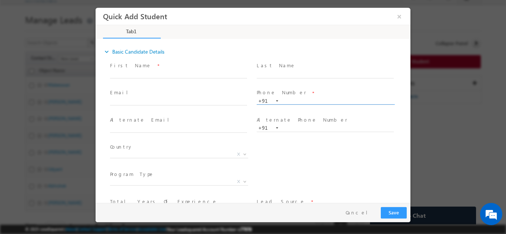
click at [291, 98] on input "text" at bounding box center [325, 100] width 137 height 7
click at [287, 84] on span at bounding box center [325, 82] width 137 height 8
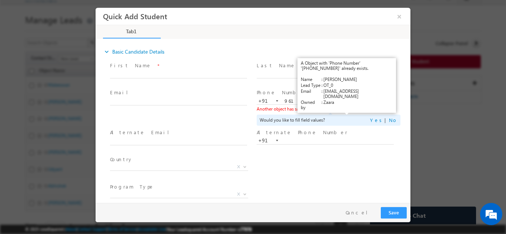
click at [348, 107] on link "View Details" at bounding box center [346, 108] width 23 height 5
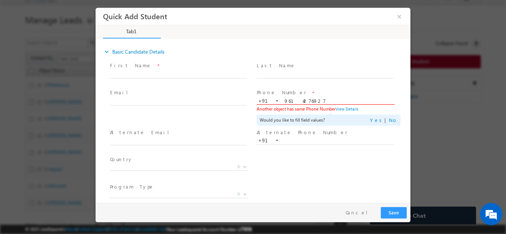
click at [301, 102] on input "9614276927" at bounding box center [325, 100] width 137 height 7
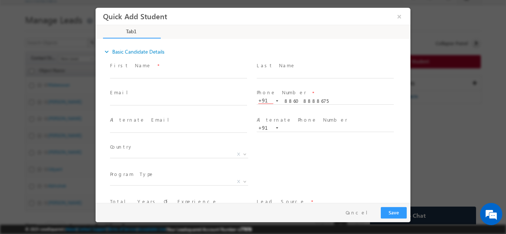
click at [307, 81] on span at bounding box center [325, 82] width 137 height 8
click at [301, 100] on input "88608888675" at bounding box center [325, 100] width 137 height 7
type input "8860888675"
click at [300, 87] on div "Phone Number * +91-8860888675 8860888675 +91" at bounding box center [328, 100] width 147 height 26
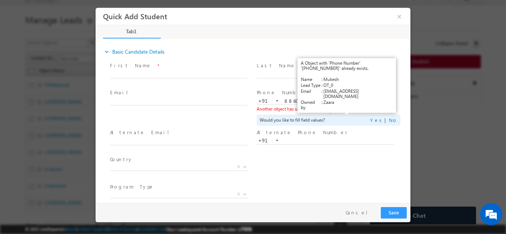
click at [344, 108] on link "View Details" at bounding box center [346, 108] width 23 height 5
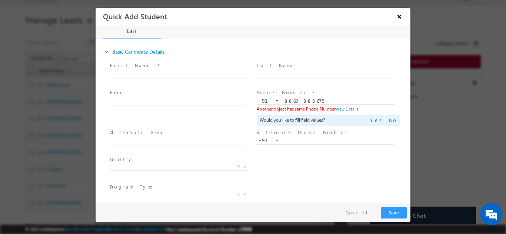
click at [401, 17] on button "×" at bounding box center [399, 16] width 13 height 14
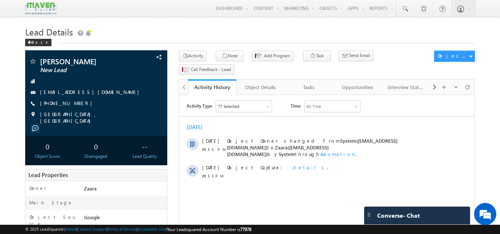
click at [162, 32] on h1 "Lead Details" at bounding box center [250, 31] width 450 height 14
click at [176, 36] on h1 "Lead Details" at bounding box center [250, 31] width 450 height 14
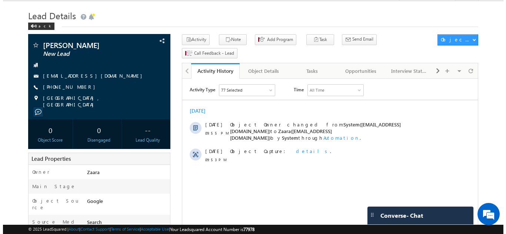
scroll to position [16, 0]
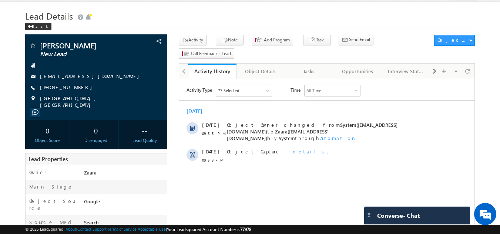
click at [309, 173] on html "Activity Type 77 Selected Select All Sales Activities 1 Sales Activity Opportun…" at bounding box center [326, 126] width 295 height 94
click at [316, 65] on link "Tasks" at bounding box center [309, 72] width 48 height 16
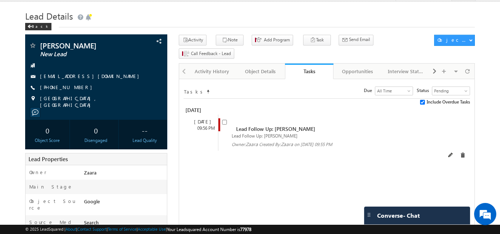
click at [220, 115] on div "Lead Follow Up: [PERSON_NAME] Lead Follow Up: [PERSON_NAME] Owner: [GEOGRAPHIC_…" at bounding box center [333, 133] width 231 height 36
click at [226, 120] on input "checkbox" at bounding box center [224, 122] width 5 height 5
checkbox input "false"
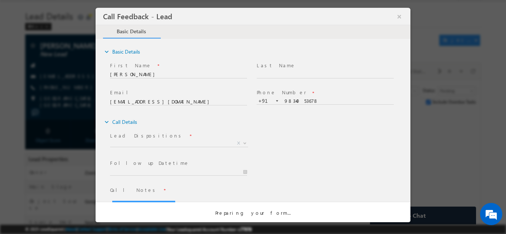
scroll to position [0, 0]
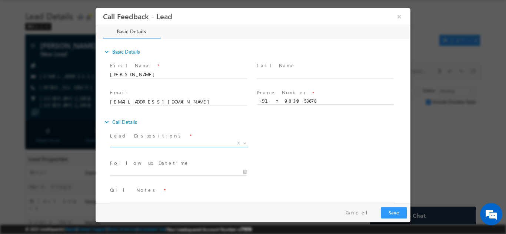
click at [133, 147] on span "X" at bounding box center [179, 144] width 138 height 7
click at [134, 146] on span "X" at bounding box center [179, 143] width 138 height 7
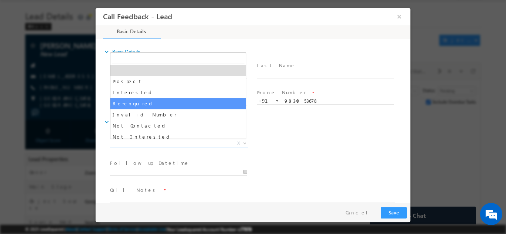
scroll to position [37, 0]
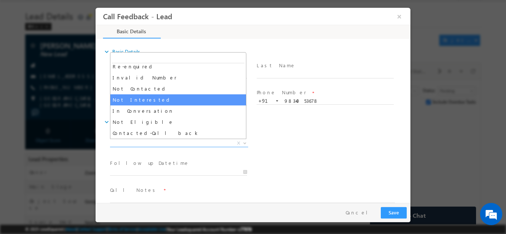
select select "Not Interested"
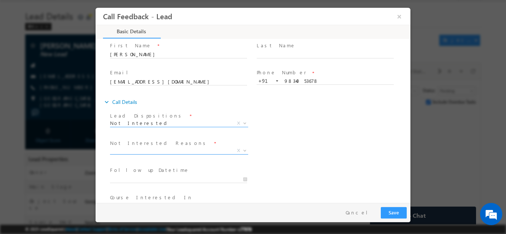
scroll to position [67, 0]
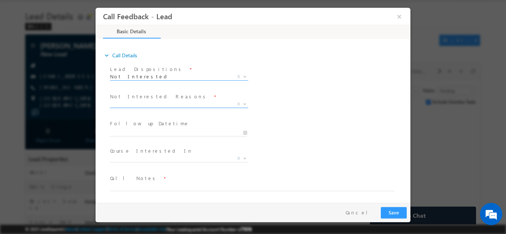
click at [132, 103] on span "X" at bounding box center [179, 103] width 138 height 7
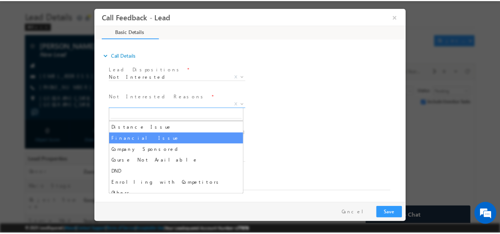
scroll to position [15, 0]
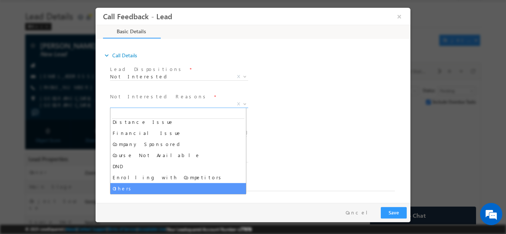
select select "Others"
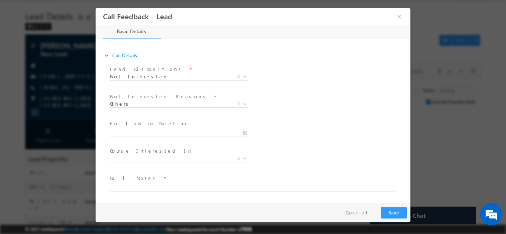
click at [134, 186] on textarea at bounding box center [252, 187] width 285 height 9
type textarea "He is not looking for the program one of his cousin is looking who is a fresher…"
click at [384, 211] on button "Save" at bounding box center [394, 212] width 26 height 11
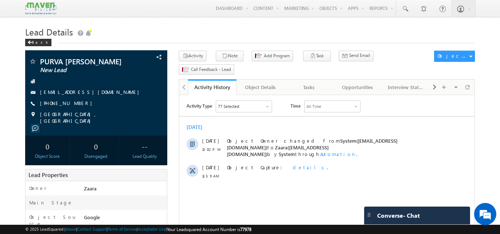
click at [177, 33] on h1 "Lead Details" at bounding box center [250, 31] width 450 height 14
drag, startPoint x: 76, startPoint y: 109, endPoint x: 34, endPoint y: 57, distance: 67.0
click at [34, 57] on div "PURVA [PERSON_NAME] New Lead [EMAIL_ADDRESS][DOMAIN_NAME]" at bounding box center [96, 93] width 143 height 86
click at [62, 65] on span "PURVA [PERSON_NAME]" at bounding box center [84, 61] width 88 height 7
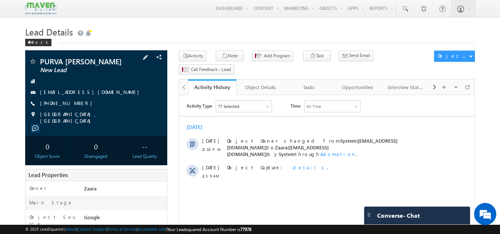
drag, startPoint x: 78, startPoint y: 109, endPoint x: 75, endPoint y: 110, distance: 3.7
click at [75, 107] on div "[PHONE_NUMBER]" at bounding box center [96, 103] width 135 height 7
click at [90, 96] on div "[EMAIL_ADDRESS][DOMAIN_NAME]" at bounding box center [96, 92] width 135 height 7
copy div "[EMAIL_ADDRESS][DOMAIN_NAME]"
click at [310, 83] on div "Tasks" at bounding box center [309, 87] width 36 height 9
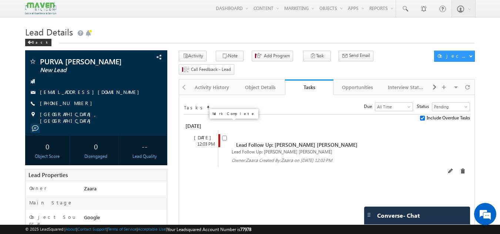
click at [224, 136] on input "checkbox" at bounding box center [224, 138] width 5 height 5
checkbox input "false"
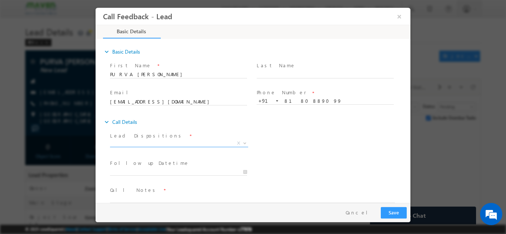
scroll to position [12, 0]
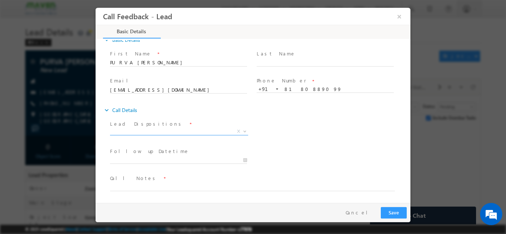
click at [113, 131] on span "X" at bounding box center [179, 131] width 138 height 7
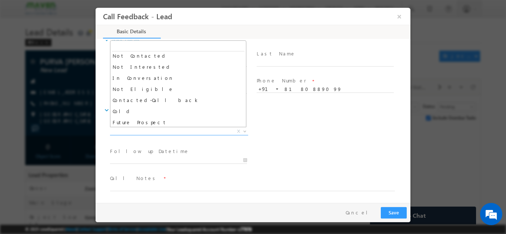
scroll to position [70, 0]
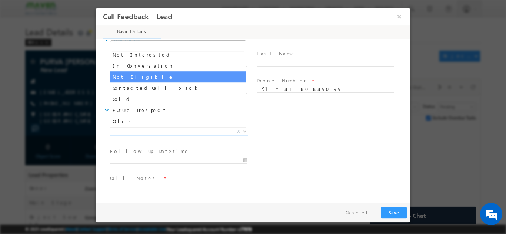
select select "Not Eligible"
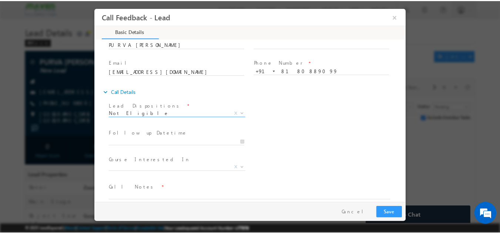
scroll to position [39, 0]
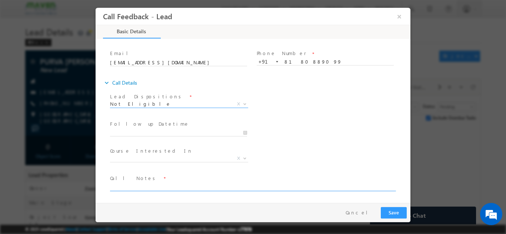
click at [143, 184] on textarea at bounding box center [252, 187] width 285 height 9
type textarea "Not Eligible for Mtech and Ria has spoken to her for JOC"
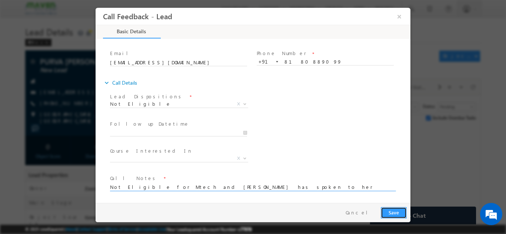
click at [386, 214] on button "Save" at bounding box center [394, 212] width 26 height 11
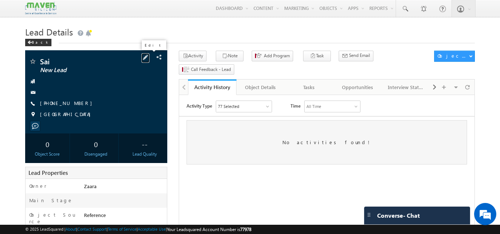
click at [149, 57] on span at bounding box center [145, 57] width 8 height 8
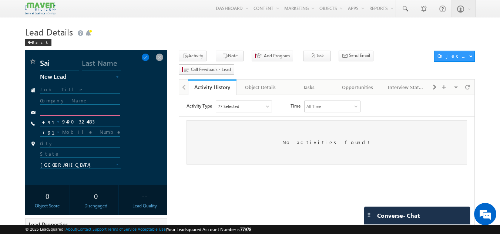
click at [60, 110] on input "text" at bounding box center [80, 112] width 81 height 7
paste input "maleeswarigopalam@gmail.com"
type input "maleeswarigopalam@gmail.com"
click at [138, 101] on div at bounding box center [97, 103] width 115 height 10
click at [150, 56] on span at bounding box center [145, 57] width 8 height 8
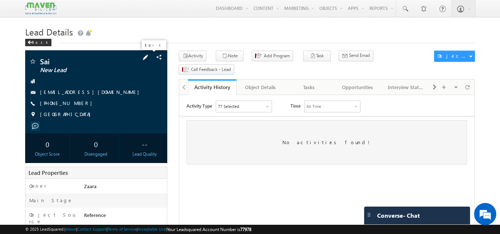
click at [150, 57] on span at bounding box center [145, 57] width 8 height 8
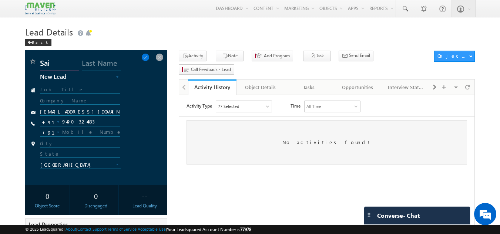
click at [60, 66] on input "Sai" at bounding box center [59, 64] width 39 height 13
paste input "maleeswar"
click at [47, 66] on input "maleeswari" at bounding box center [59, 64] width 39 height 13
type input "Maleeswari"
click at [151, 111] on div "maleeswarigopalam@gmail.com" at bounding box center [97, 114] width 115 height 10
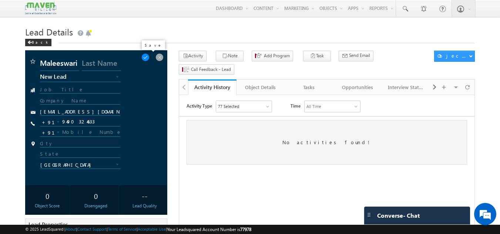
click at [147, 55] on span at bounding box center [145, 57] width 8 height 8
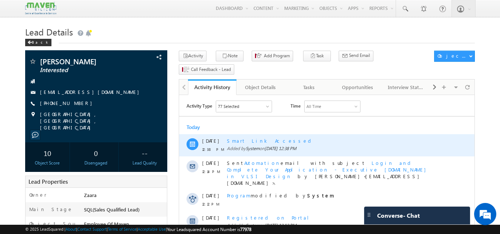
click at [253, 140] on div "Smart Link Accessed" at bounding box center [335, 141] width 216 height 7
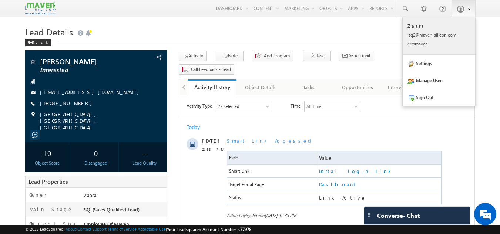
click at [443, 34] on p "lsq2@ maven -sili con.c om" at bounding box center [439, 35] width 63 height 6
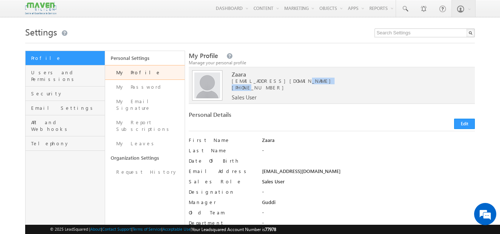
drag, startPoint x: 281, startPoint y: 80, endPoint x: 244, endPoint y: 85, distance: 38.1
click at [244, 85] on div "Zaara [EMAIL_ADDRESS][DOMAIN_NAME] [PHONE_NUMBER] Sales User" at bounding box center [346, 83] width 229 height 33
click at [244, 82] on span "[EMAIL_ADDRESS][DOMAIN_NAME]" at bounding box center [346, 81] width 229 height 7
drag, startPoint x: 226, startPoint y: 81, endPoint x: 247, endPoint y: 82, distance: 21.1
click at [247, 82] on div "Upload Upload [GEOGRAPHIC_DATA] [EMAIL_ADDRESS][DOMAIN_NAME] [PHONE_NUMBER] Sal…" at bounding box center [332, 85] width 287 height 37
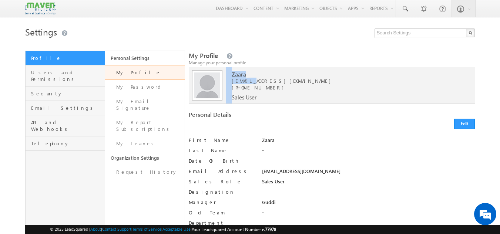
click at [247, 82] on span "[EMAIL_ADDRESS][DOMAIN_NAME]" at bounding box center [346, 81] width 229 height 7
drag, startPoint x: 279, startPoint y: 82, endPoint x: 227, endPoint y: 83, distance: 51.5
click at [232, 83] on span "[EMAIL_ADDRESS][DOMAIN_NAME]" at bounding box center [346, 81] width 229 height 7
copy span "[EMAIL_ADDRESS][DOMAIN_NAME]"
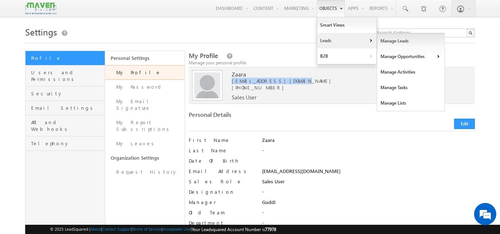
click at [386, 42] on link "Manage Leads" at bounding box center [411, 41] width 68 height 16
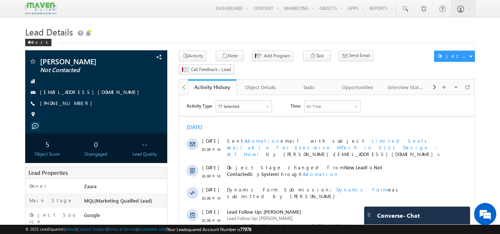
click at [219, 119] on div "Activity Type 77 Selected Select All Sales Activities 1 Sales Activity Opportun…" at bounding box center [326, 219] width 295 height 236
click at [317, 80] on link "Tasks" at bounding box center [309, 88] width 48 height 16
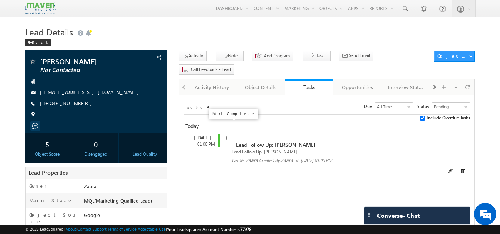
click at [223, 136] on input "checkbox" at bounding box center [224, 138] width 5 height 5
checkbox input "false"
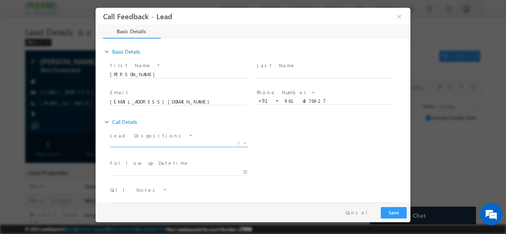
click at [135, 145] on span "X" at bounding box center [179, 143] width 138 height 7
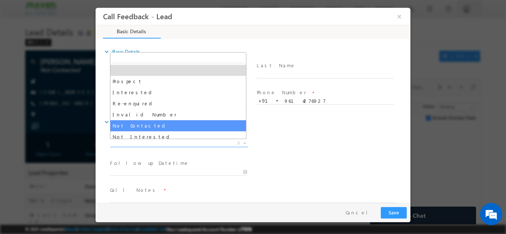
select select "Not Contacted"
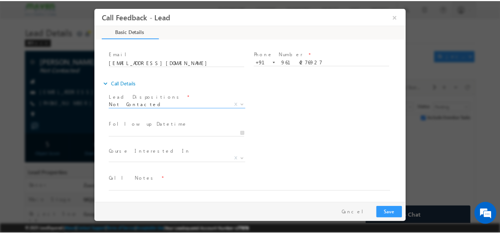
scroll to position [39, 0]
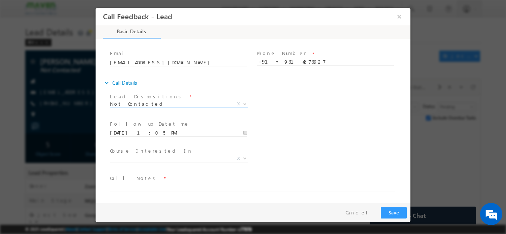
click at [127, 130] on input "15/09/2025 1:05 PM" at bounding box center [178, 132] width 137 height 7
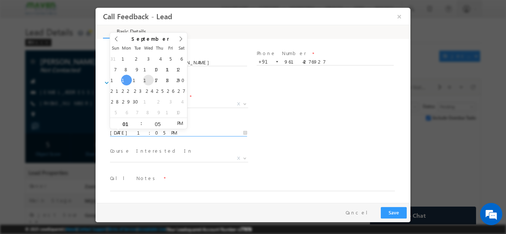
type input "17/09/2025 1:05 PM"
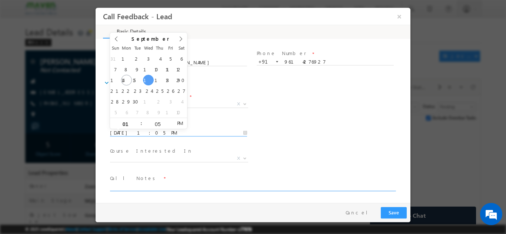
click at [128, 184] on textarea at bounding box center [252, 187] width 285 height 9
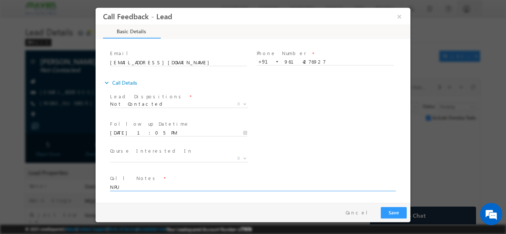
type textarea "NPU"
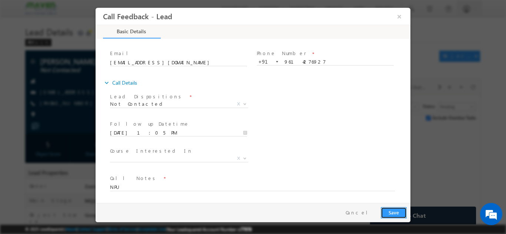
click at [391, 214] on button "Save" at bounding box center [394, 212] width 26 height 11
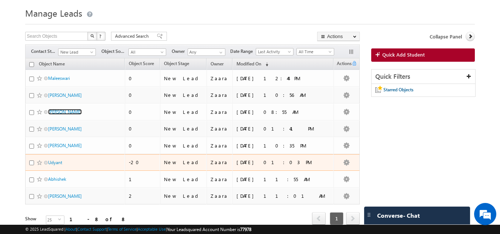
scroll to position [6, 0]
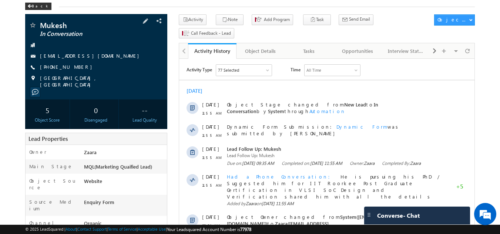
click at [75, 67] on div "[PHONE_NUMBER]" at bounding box center [96, 67] width 135 height 7
copy div "[PHONE_NUMBER]"
click at [172, 11] on div "Lead Details Back" at bounding box center [250, 1] width 450 height 27
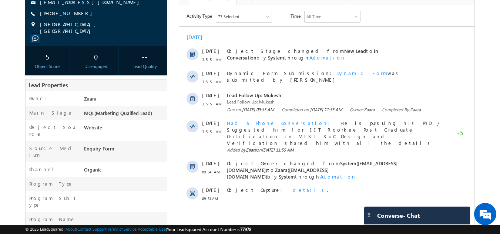
scroll to position [89, 0]
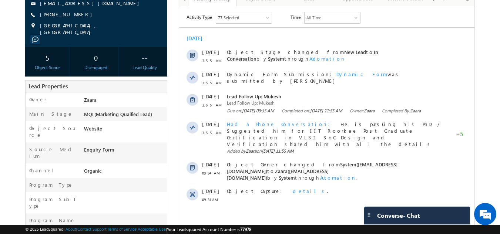
click at [485, 34] on body "Menu [GEOGRAPHIC_DATA] lsq2@ maven -sili con.c om" at bounding box center [250, 185] width 500 height 548
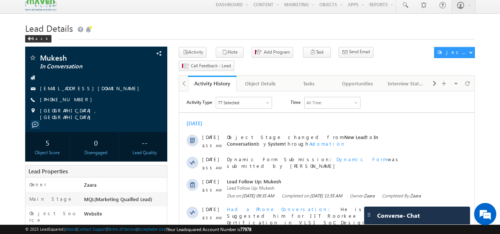
scroll to position [0, 0]
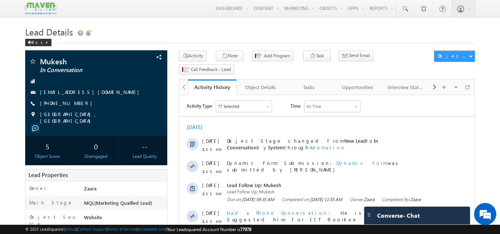
click at [416, 111] on div "Activity Type 77 Selected Select All Sales Activities 1 Sales Activity Opportun…" at bounding box center [331, 107] width 288 height 12
click at [304, 24] on h1 "Lead Details" at bounding box center [250, 31] width 450 height 14
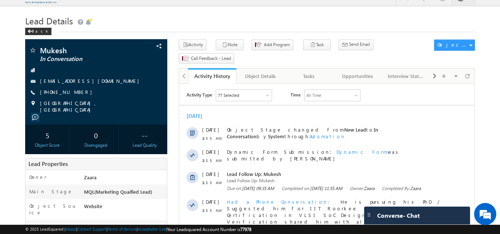
scroll to position [11, 0]
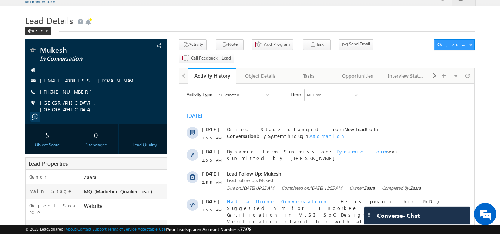
click at [275, 124] on div "Object Stage changed from New Lead to In Conversation by System through Automat…" at bounding box center [335, 134] width 216 height 22
click at [87, 81] on div "mukesh.bind@jiit.ac.in" at bounding box center [96, 80] width 135 height 7
copy div "mukesh.bind@jiit.ac.in"
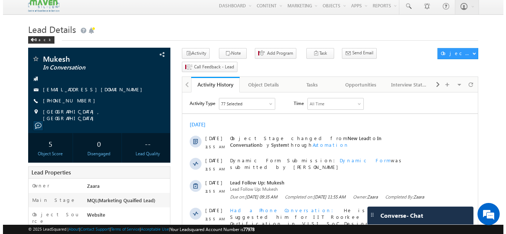
scroll to position [0, 0]
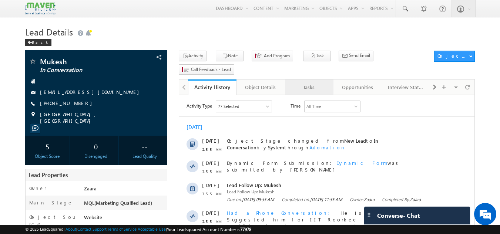
click at [319, 83] on div "Tasks" at bounding box center [309, 87] width 36 height 9
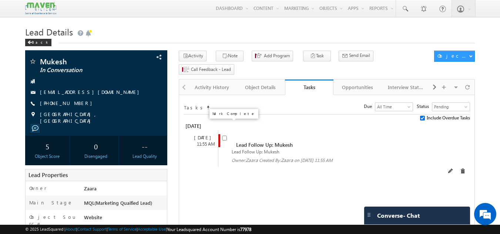
click at [225, 136] on input "checkbox" at bounding box center [224, 138] width 5 height 5
checkbox input "false"
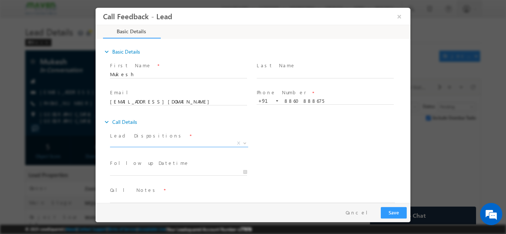
click at [117, 142] on span "X" at bounding box center [179, 143] width 138 height 7
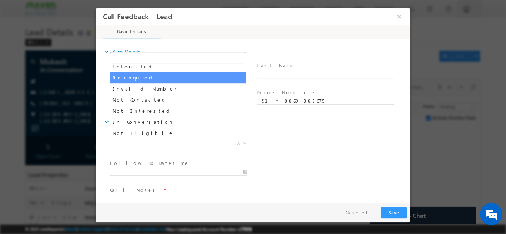
scroll to position [37, 0]
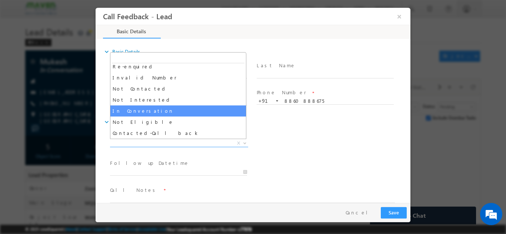
select select "In Conversation"
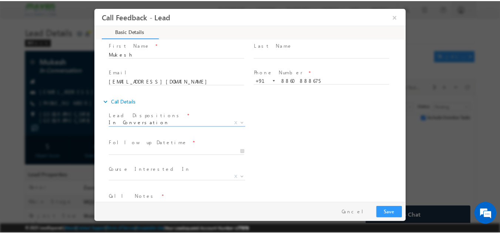
scroll to position [39, 0]
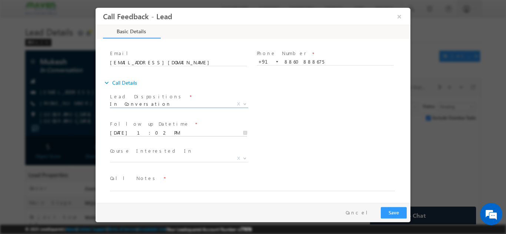
click at [126, 133] on input "15/09/2025 1:02 PM" at bounding box center [178, 132] width 137 height 7
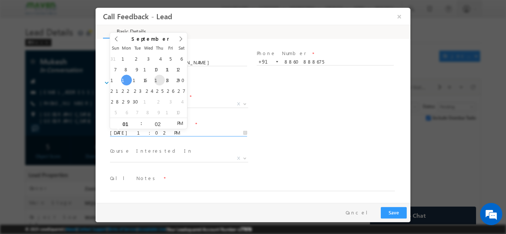
type input "18/09/2025 1:02 PM"
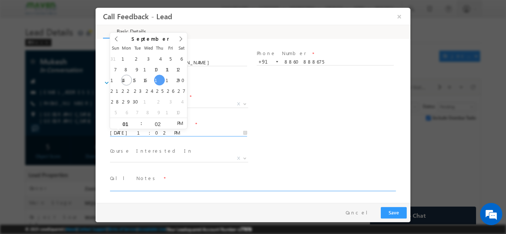
click at [132, 190] on textarea at bounding box center [252, 187] width 285 height 9
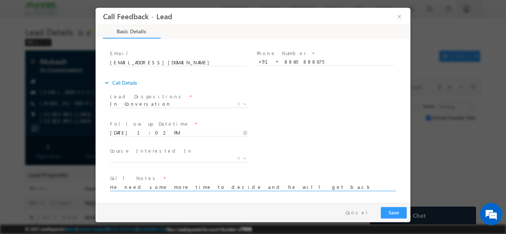
type textarea "He need some more time to decide and he will get back to us if he is interested"
click at [392, 209] on button "Save" at bounding box center [394, 212] width 26 height 11
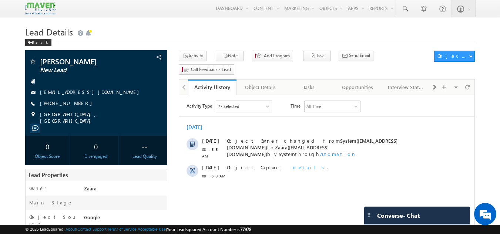
click at [193, 32] on h1 "Lead Details" at bounding box center [250, 31] width 450 height 14
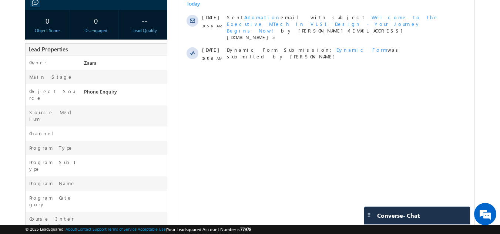
scroll to position [117, 0]
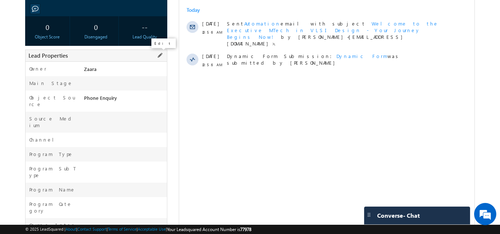
click at [160, 57] on span at bounding box center [160, 55] width 8 height 8
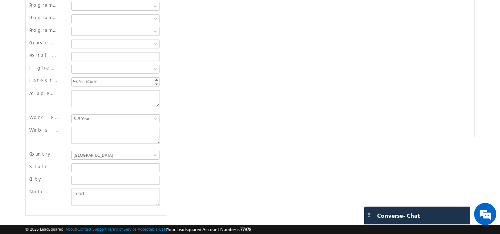
scroll to position [0, 0]
click at [89, 131] on textarea "Website Page" at bounding box center [115, 135] width 88 height 17
click at [98, 124] on div "College Student Fresher Less Than 1 Year 1–2 Years 3–5 Years 6–9 Years 10–15 Ye…" at bounding box center [115, 119] width 91 height 11
click at [98, 140] on textarea "Website Page" at bounding box center [115, 135] width 88 height 17
click at [98, 92] on textarea "Academic Remarks" at bounding box center [115, 98] width 88 height 17
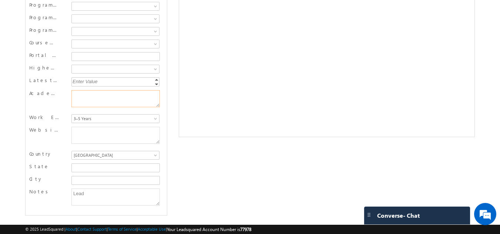
paste textarea "Tata Power (3 years experience)"
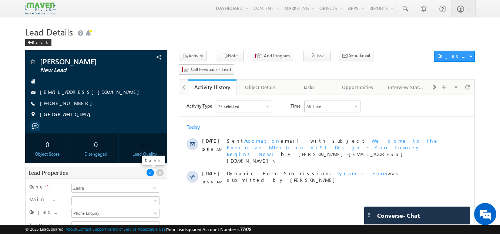
type textarea "Tata Power (3 years experience)"
click at [150, 172] on span at bounding box center [150, 173] width 8 height 8
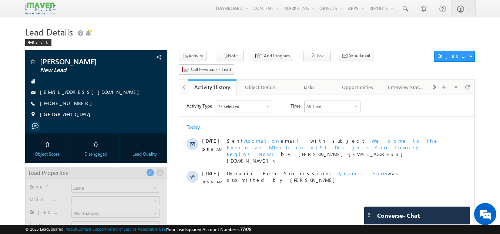
scroll to position [66, 0]
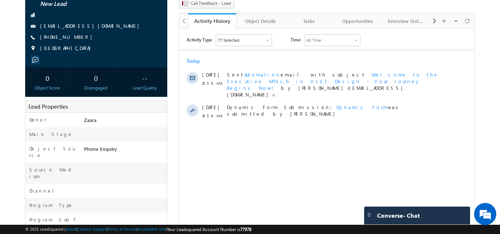
click at [204, 128] on html "Activity Type 77 Selected Select All Sales Activities 1 Sales Activity Opportun…" at bounding box center [326, 79] width 295 height 100
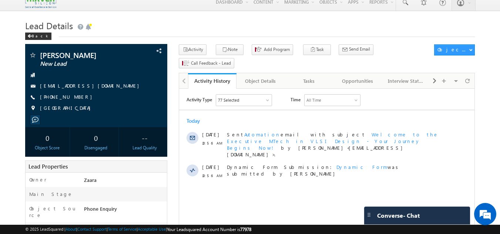
scroll to position [0, 0]
